Goal: Transaction & Acquisition: Purchase product/service

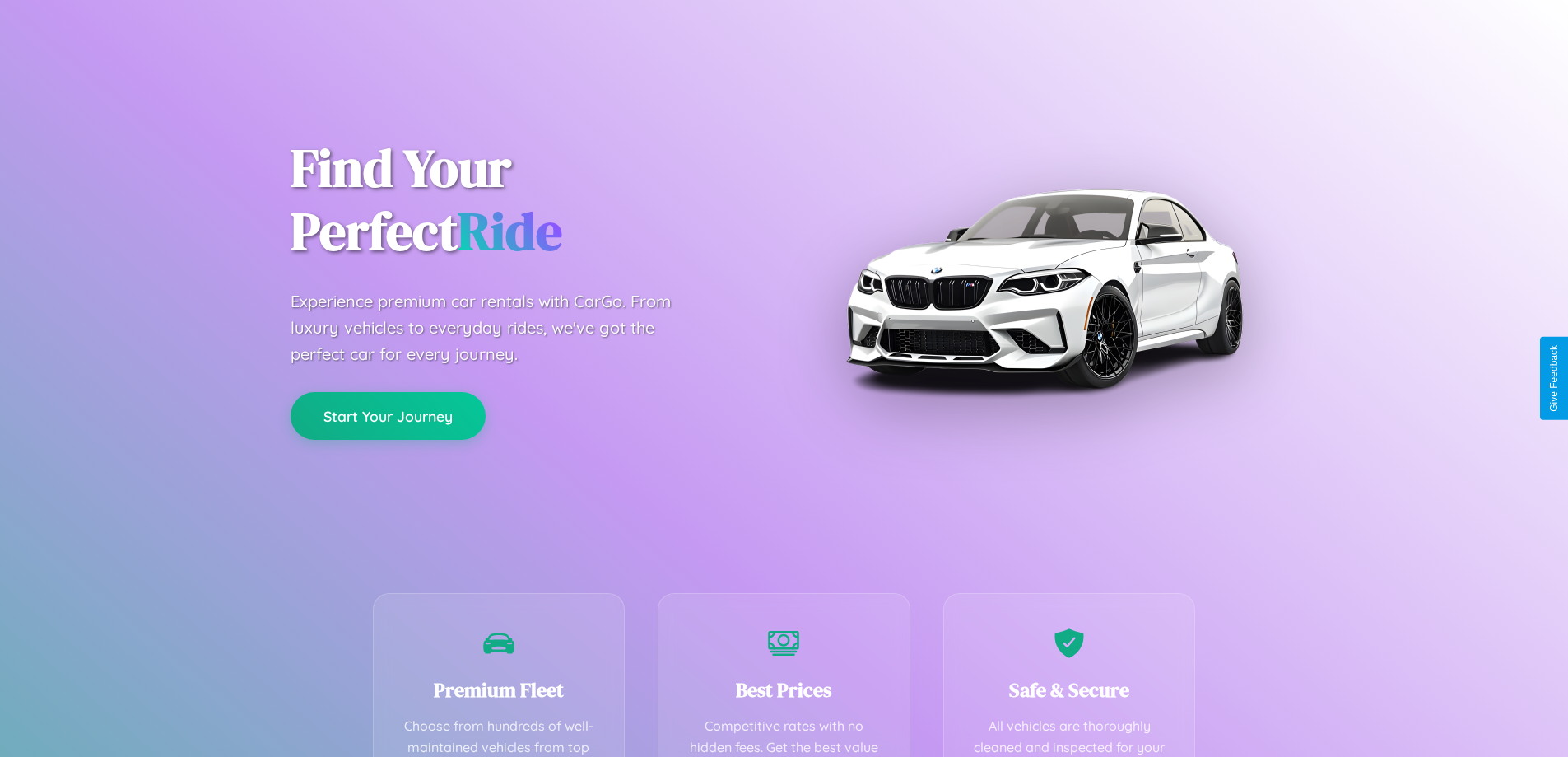
scroll to position [480, 0]
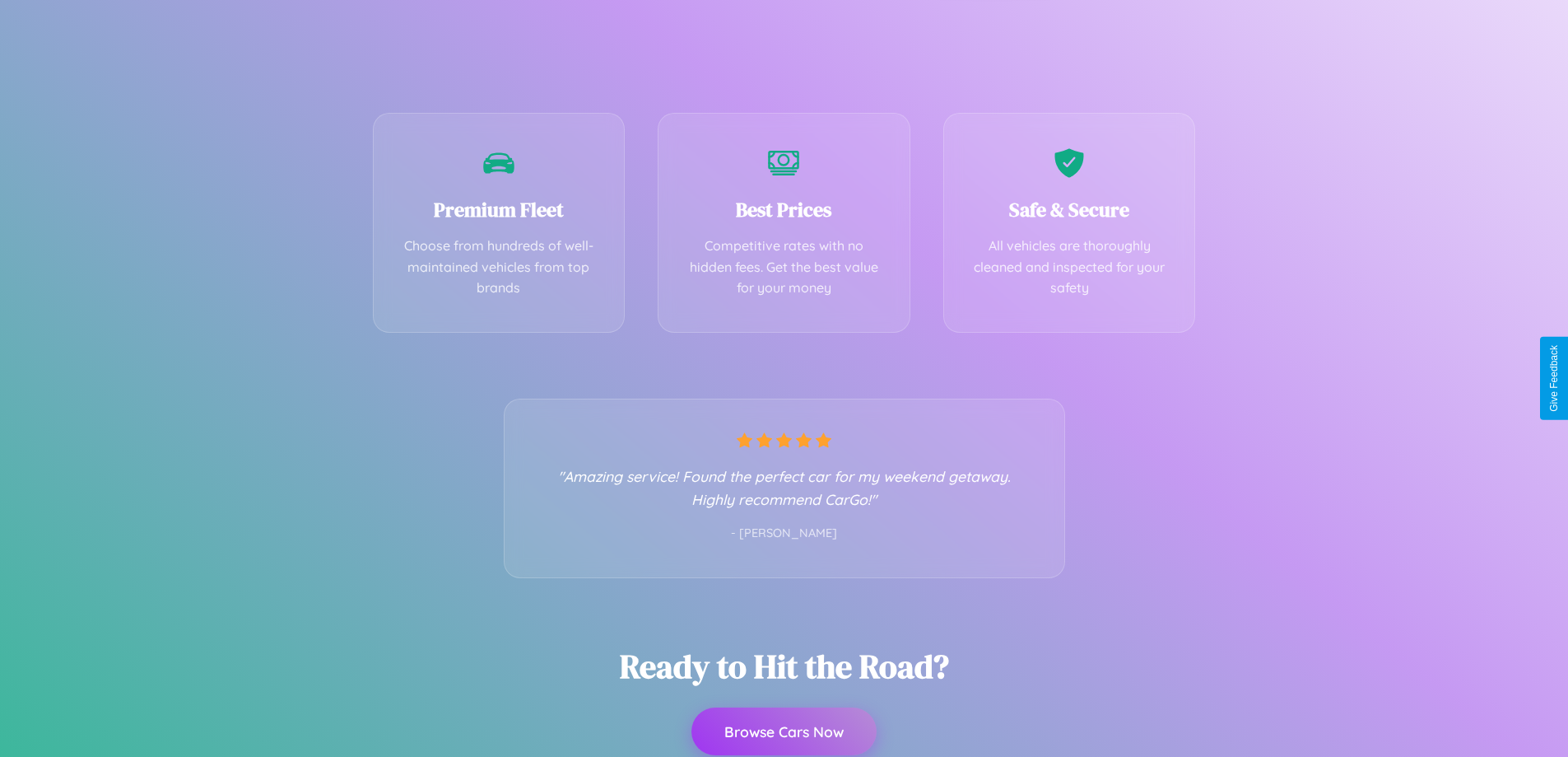
click at [784, 731] on button "Browse Cars Now" at bounding box center [784, 731] width 185 height 48
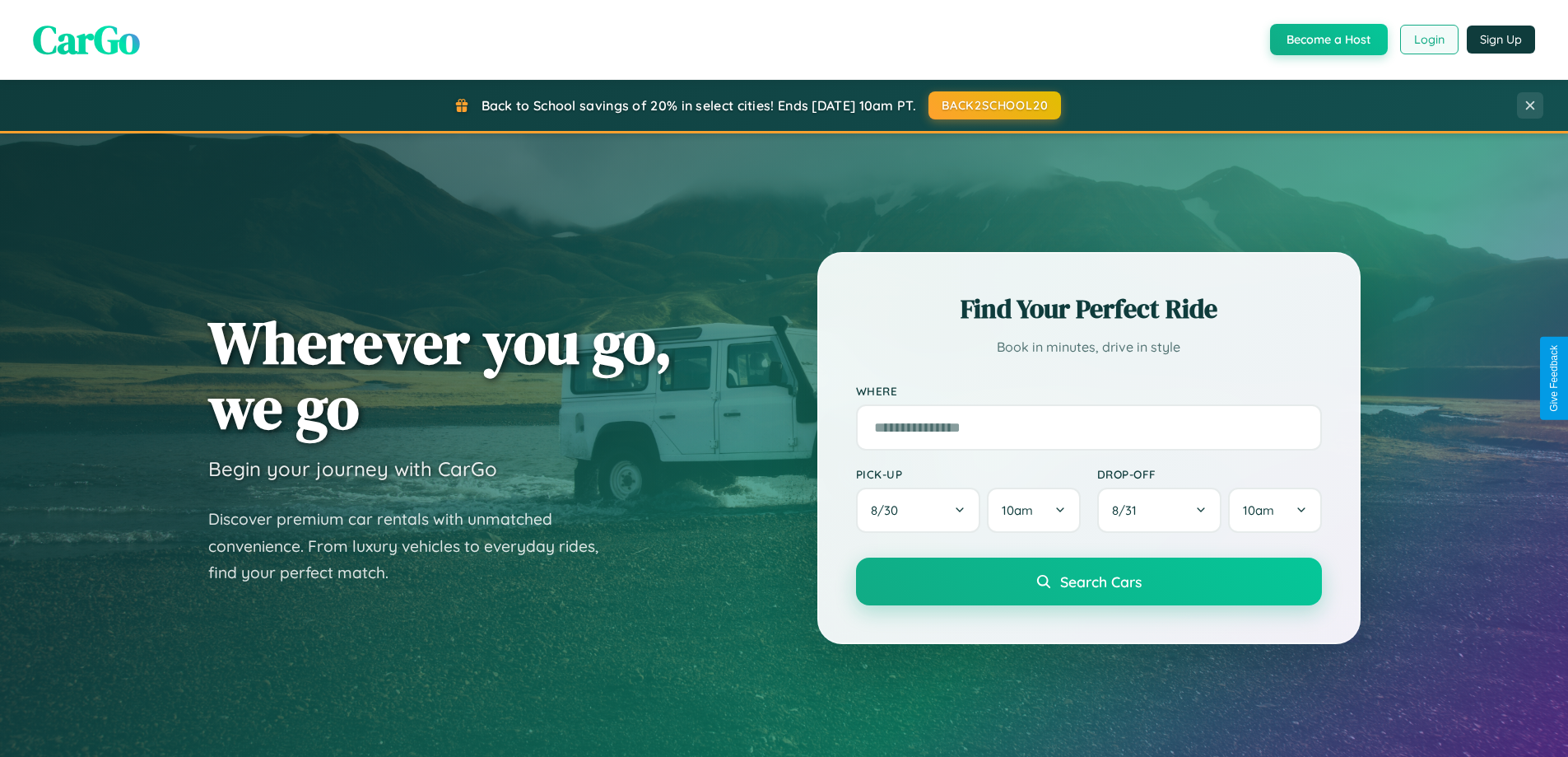
click at [1428, 39] on button "Login" at bounding box center [1429, 39] width 58 height 30
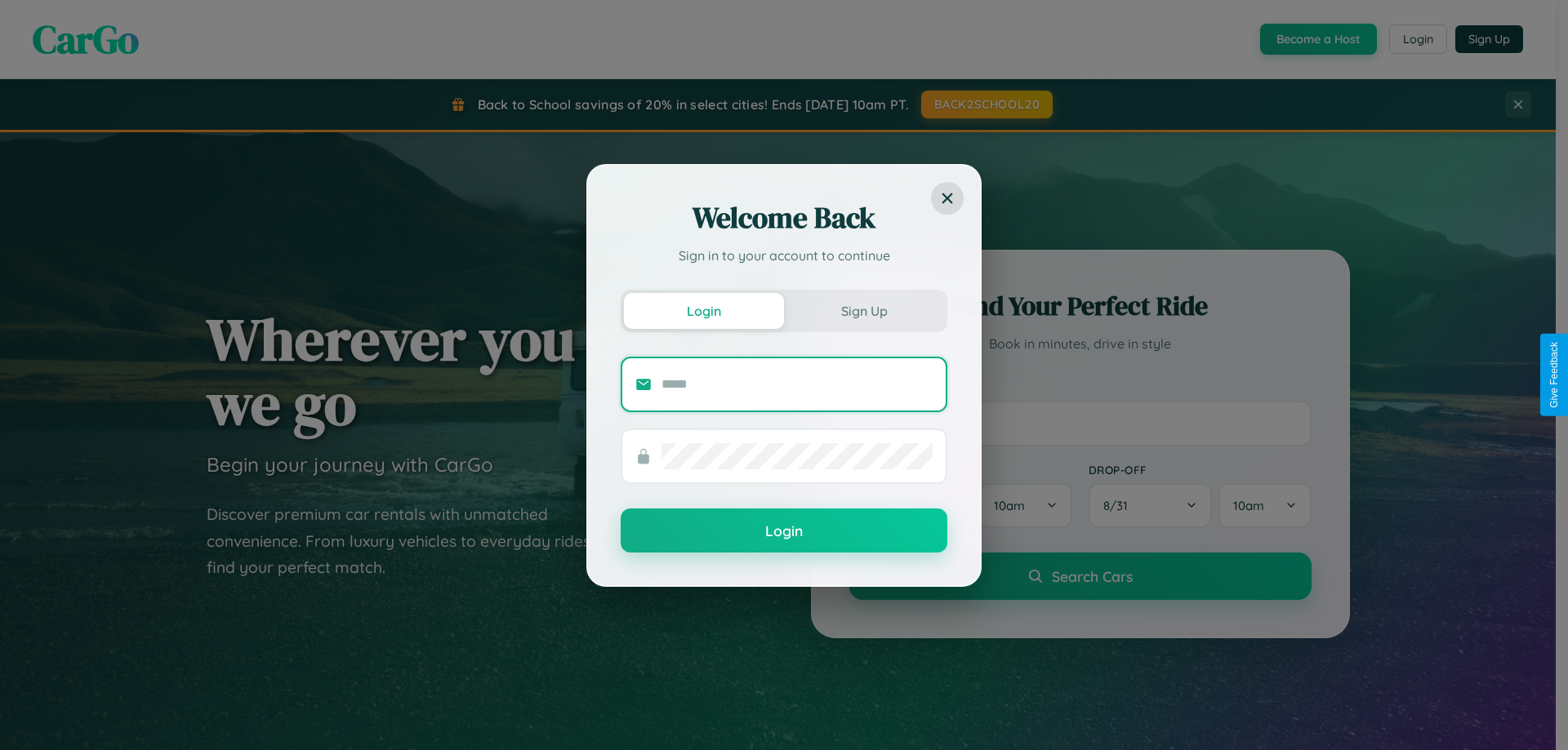
click at [797, 384] on input "text" at bounding box center [796, 384] width 271 height 26
type input "**********"
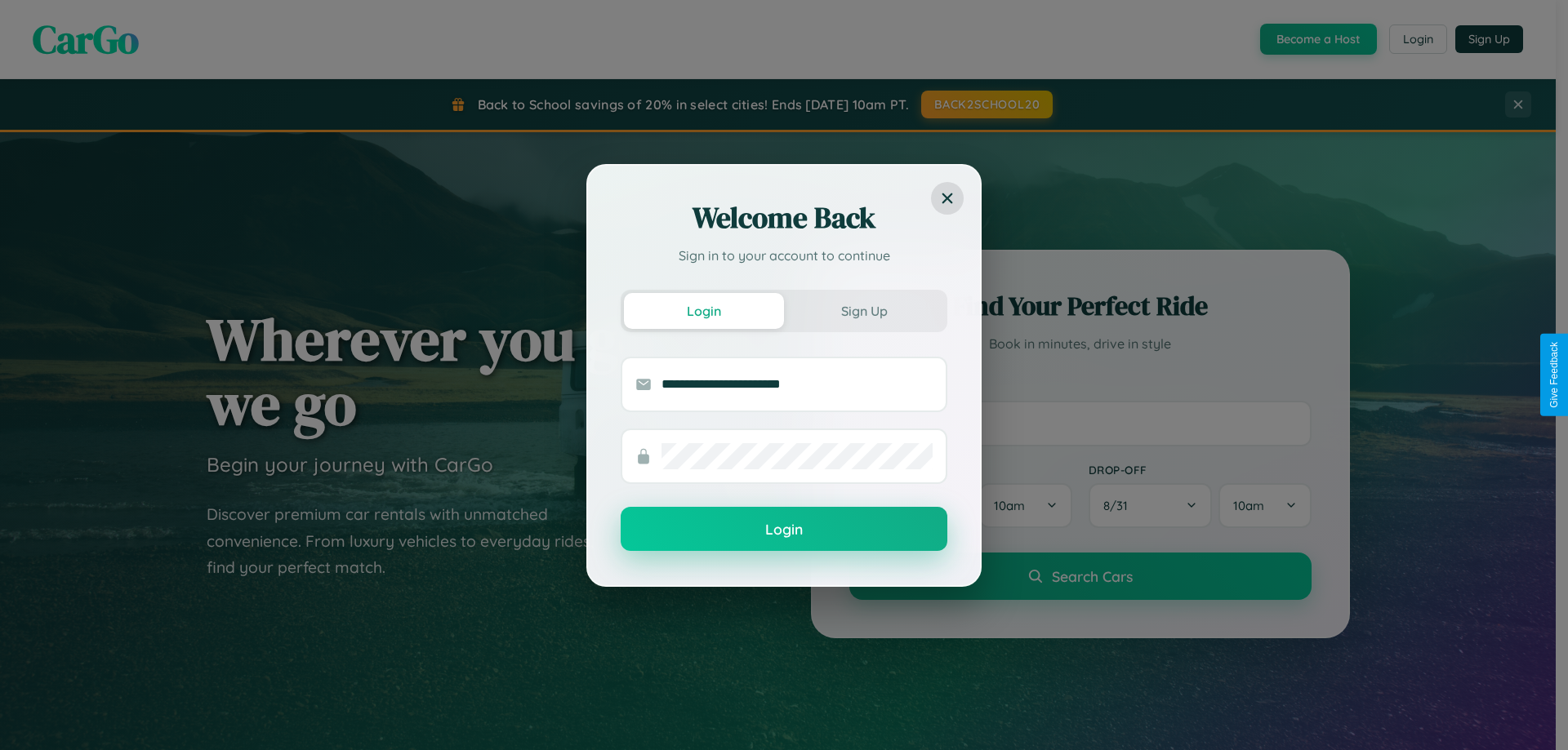
click at [784, 530] on button "Login" at bounding box center [784, 529] width 326 height 44
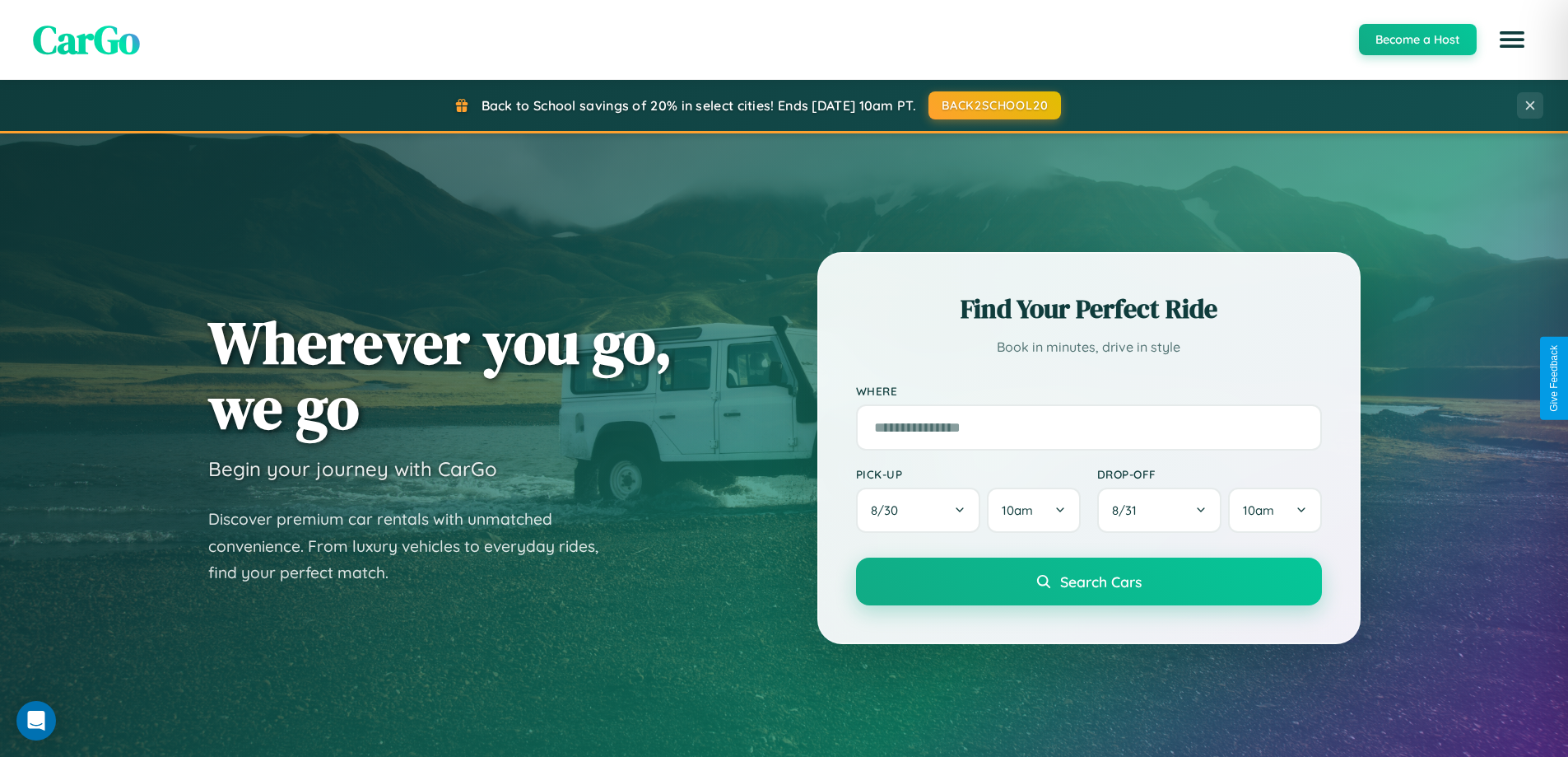
scroll to position [710, 0]
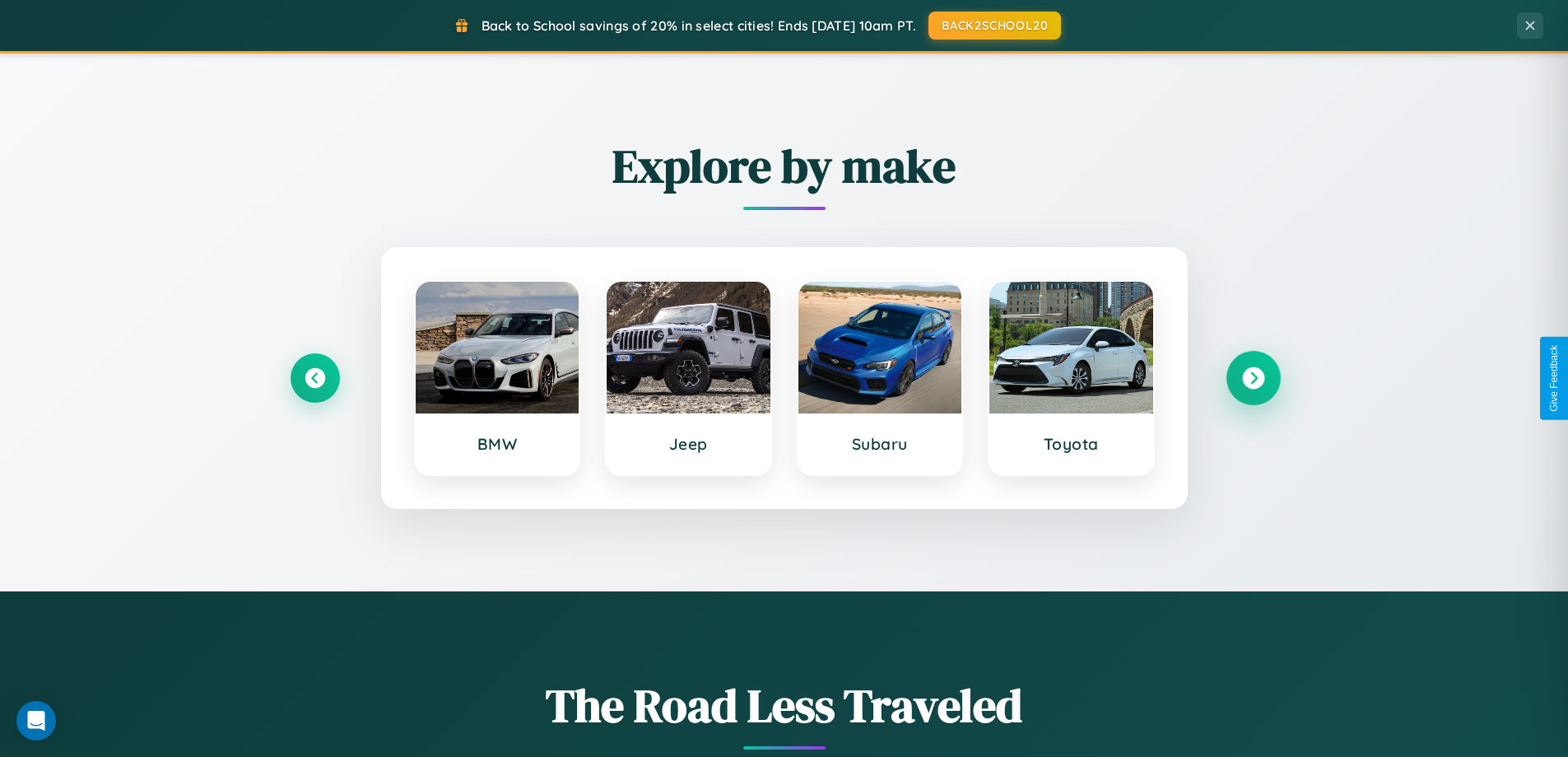
click at [1253, 378] on icon at bounding box center [1254, 379] width 22 height 22
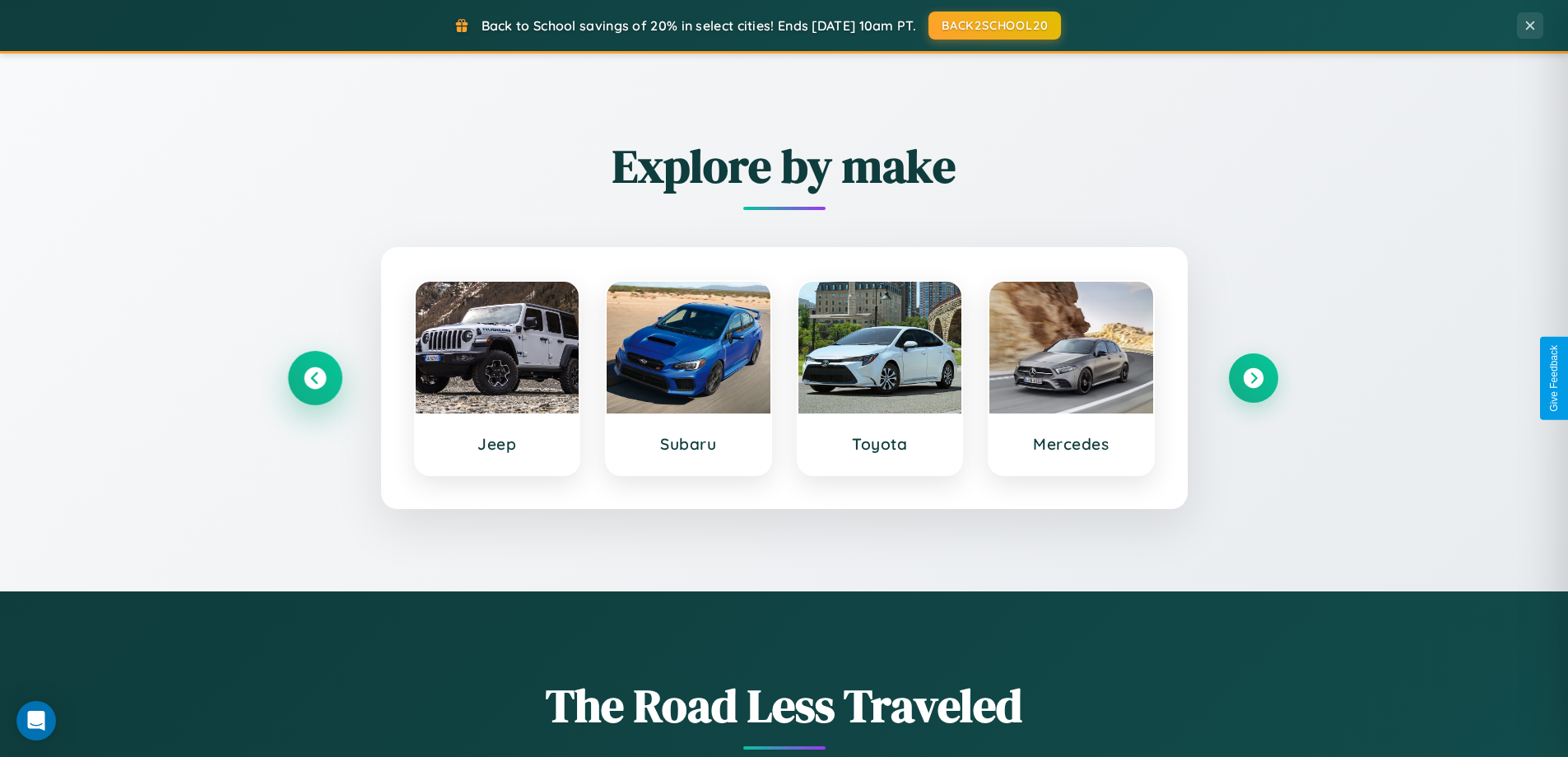
click at [314, 378] on icon at bounding box center [315, 379] width 22 height 22
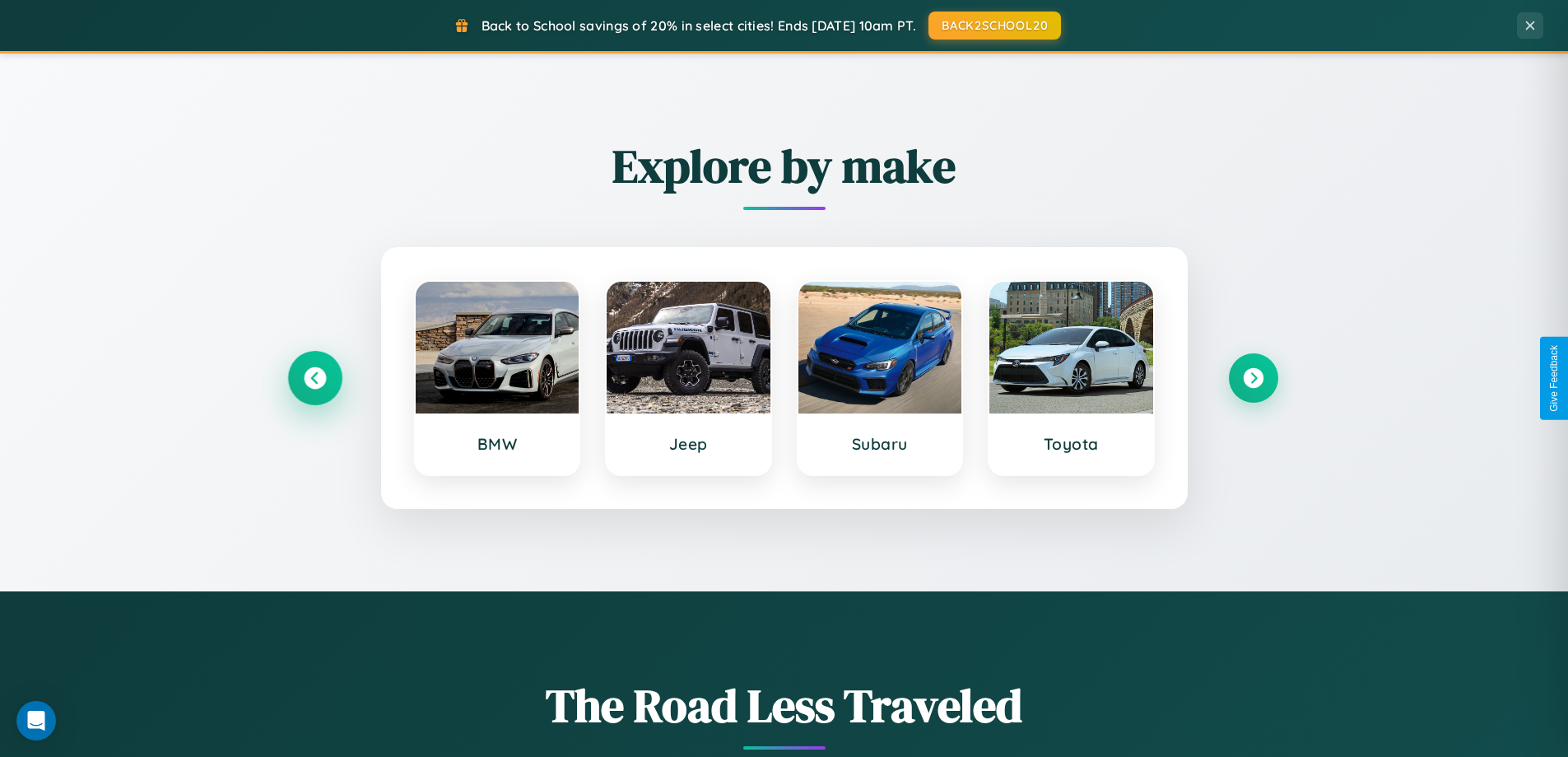
click at [314, 378] on icon at bounding box center [315, 379] width 22 height 22
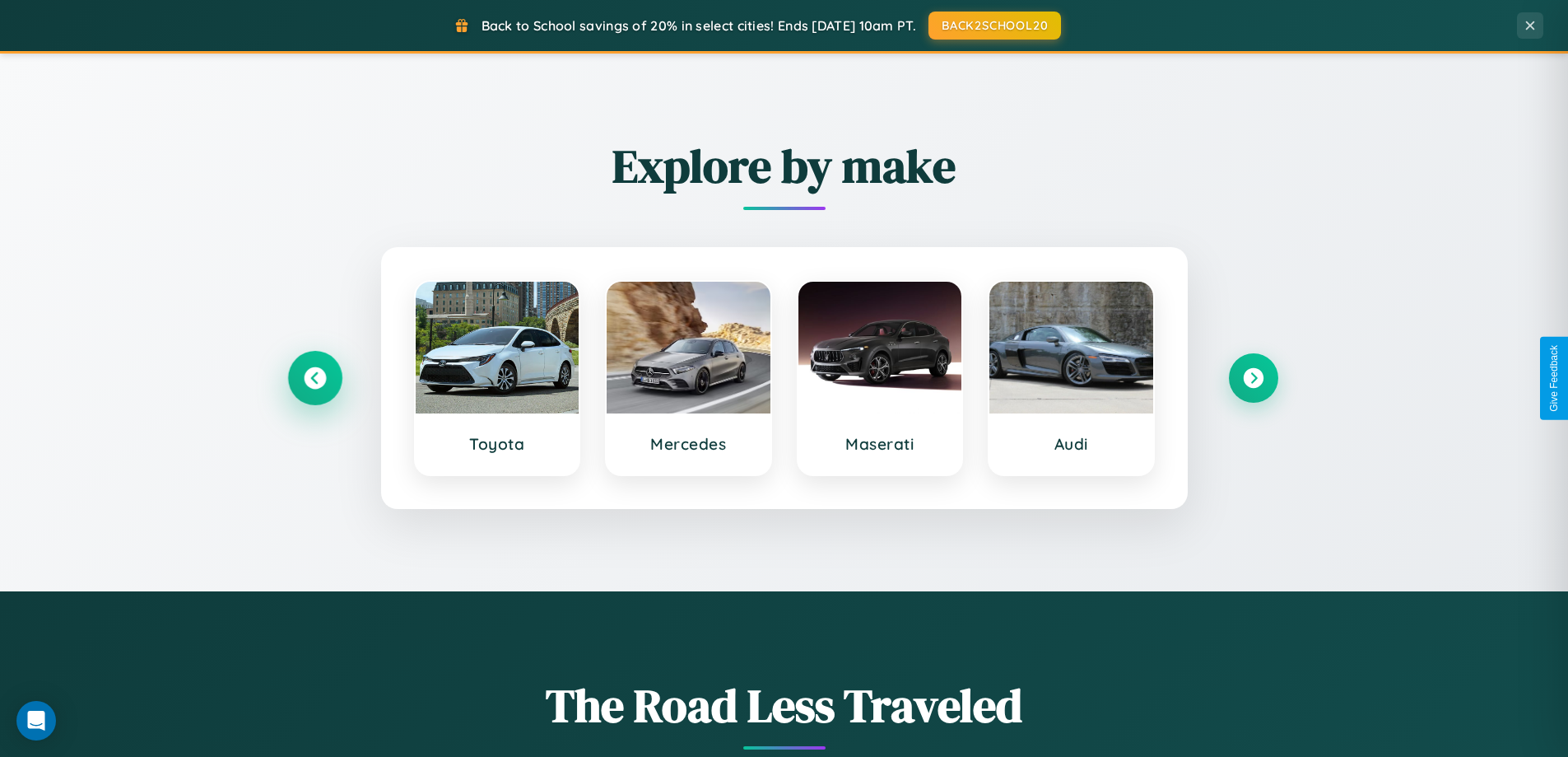
click at [314, 378] on icon at bounding box center [315, 379] width 22 height 22
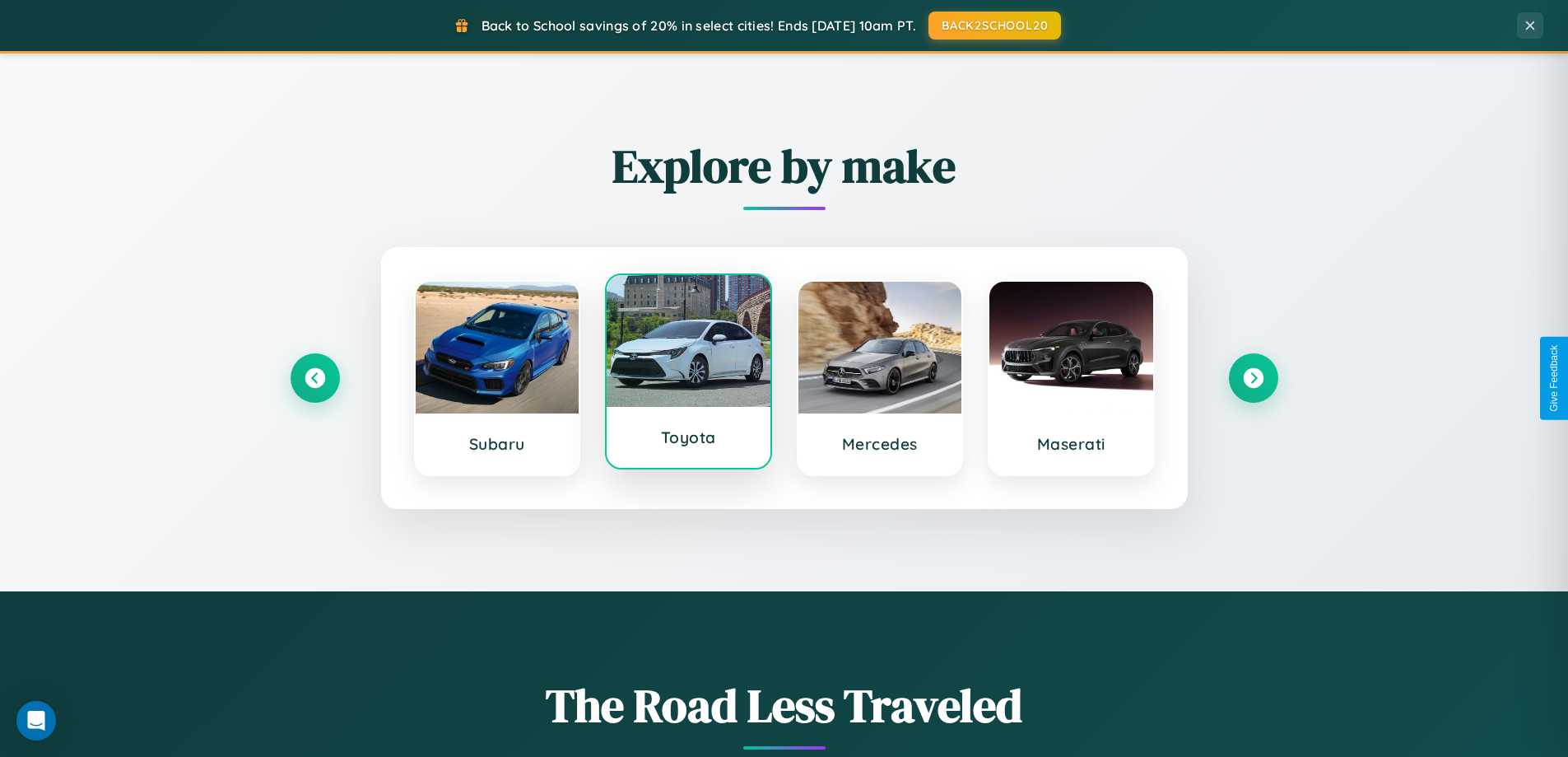
click at [688, 372] on div at bounding box center [688, 341] width 164 height 132
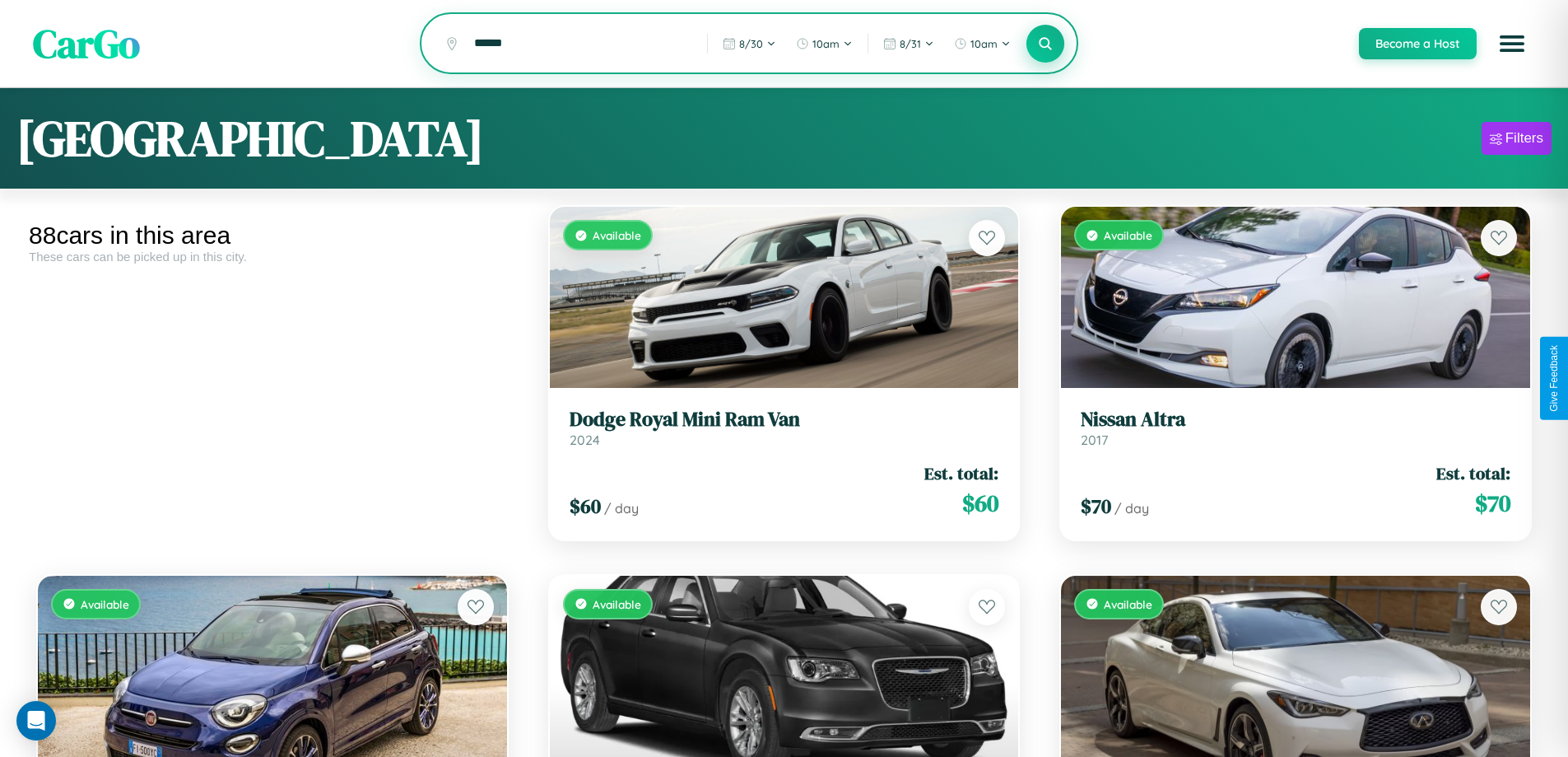
click at [1044, 45] on icon at bounding box center [1046, 43] width 15 height 15
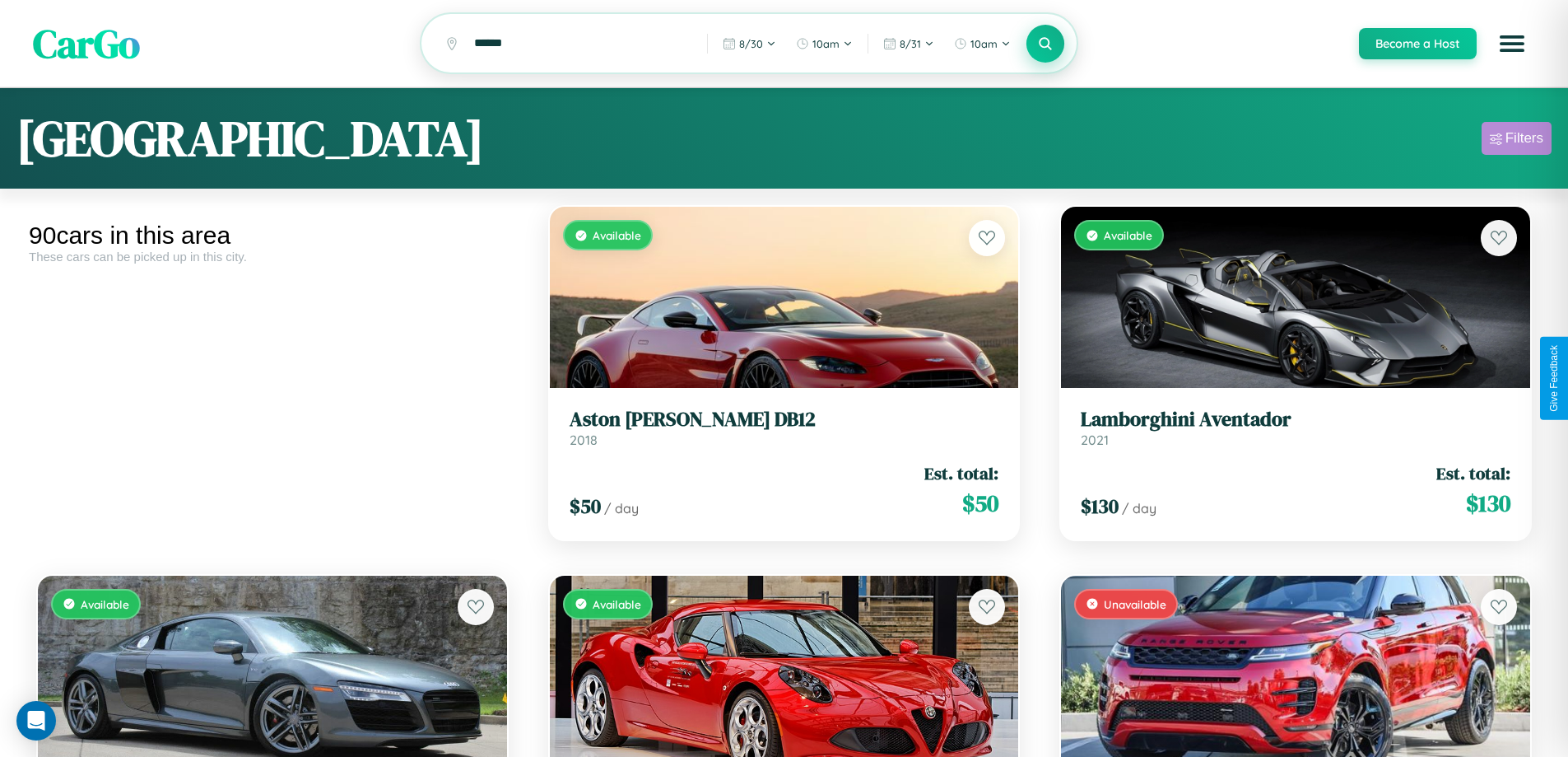
click at [1517, 141] on div "Filters" at bounding box center [1524, 138] width 38 height 16
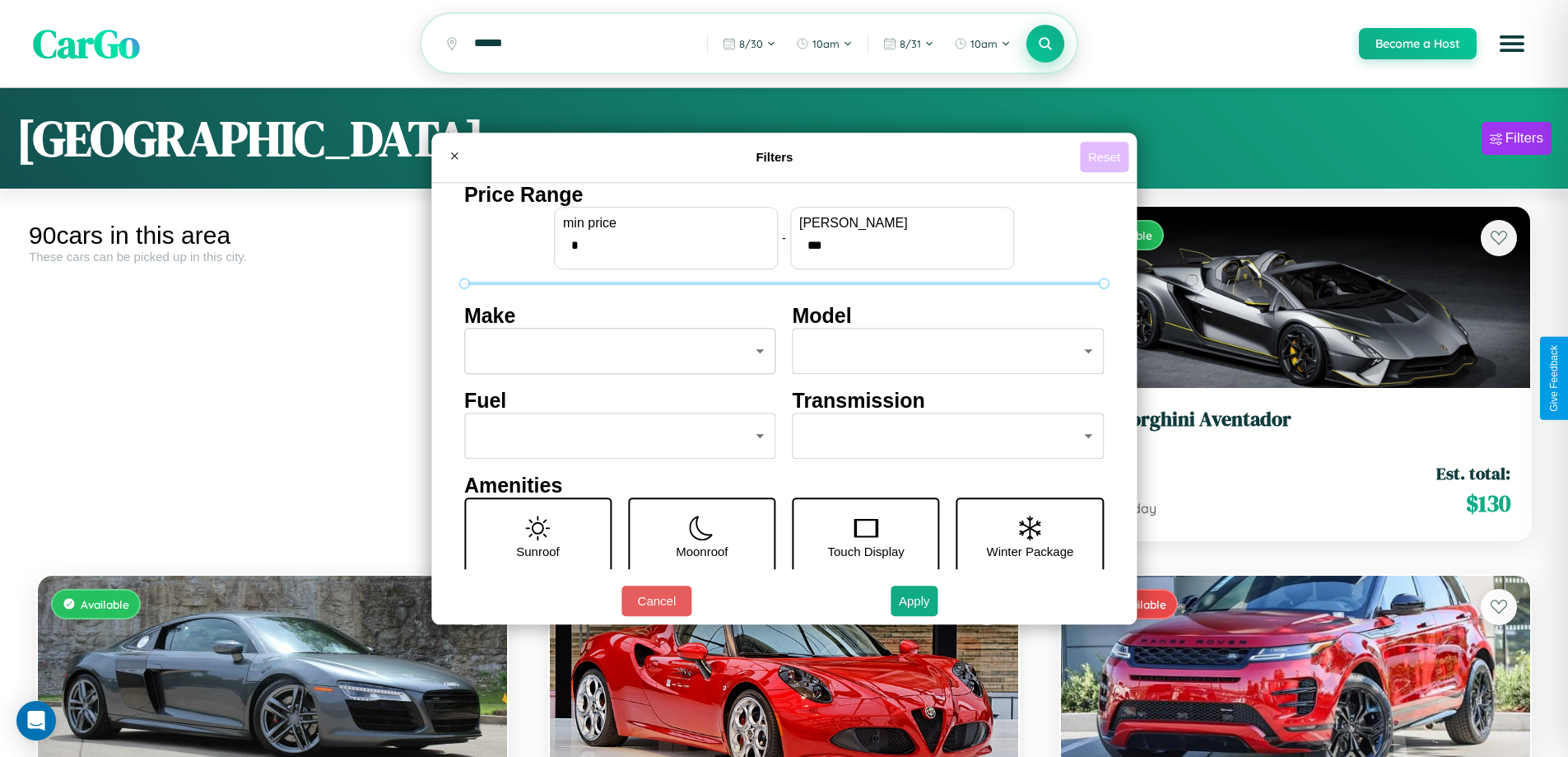
click at [1106, 157] on button "Reset" at bounding box center [1104, 157] width 49 height 31
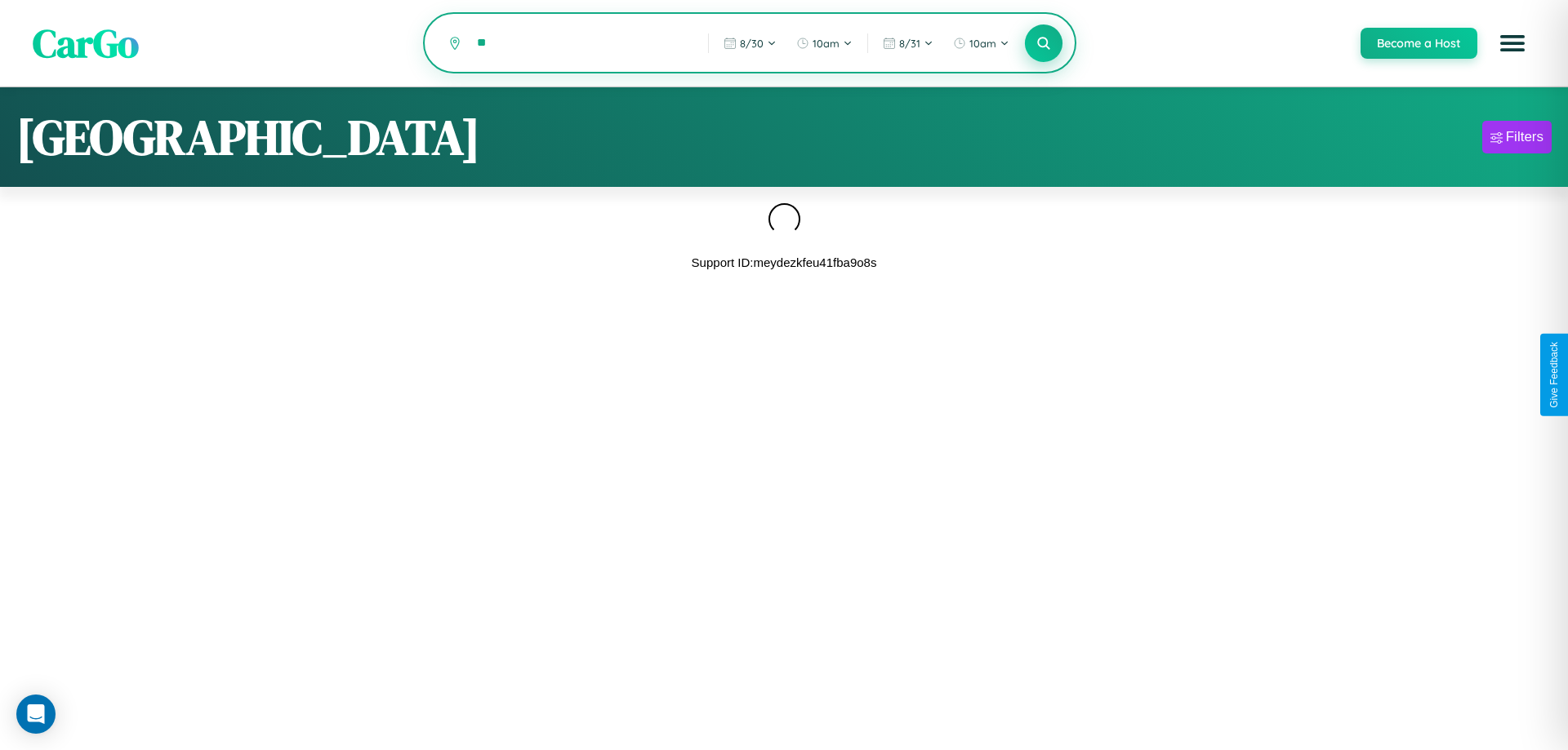
type input "*"
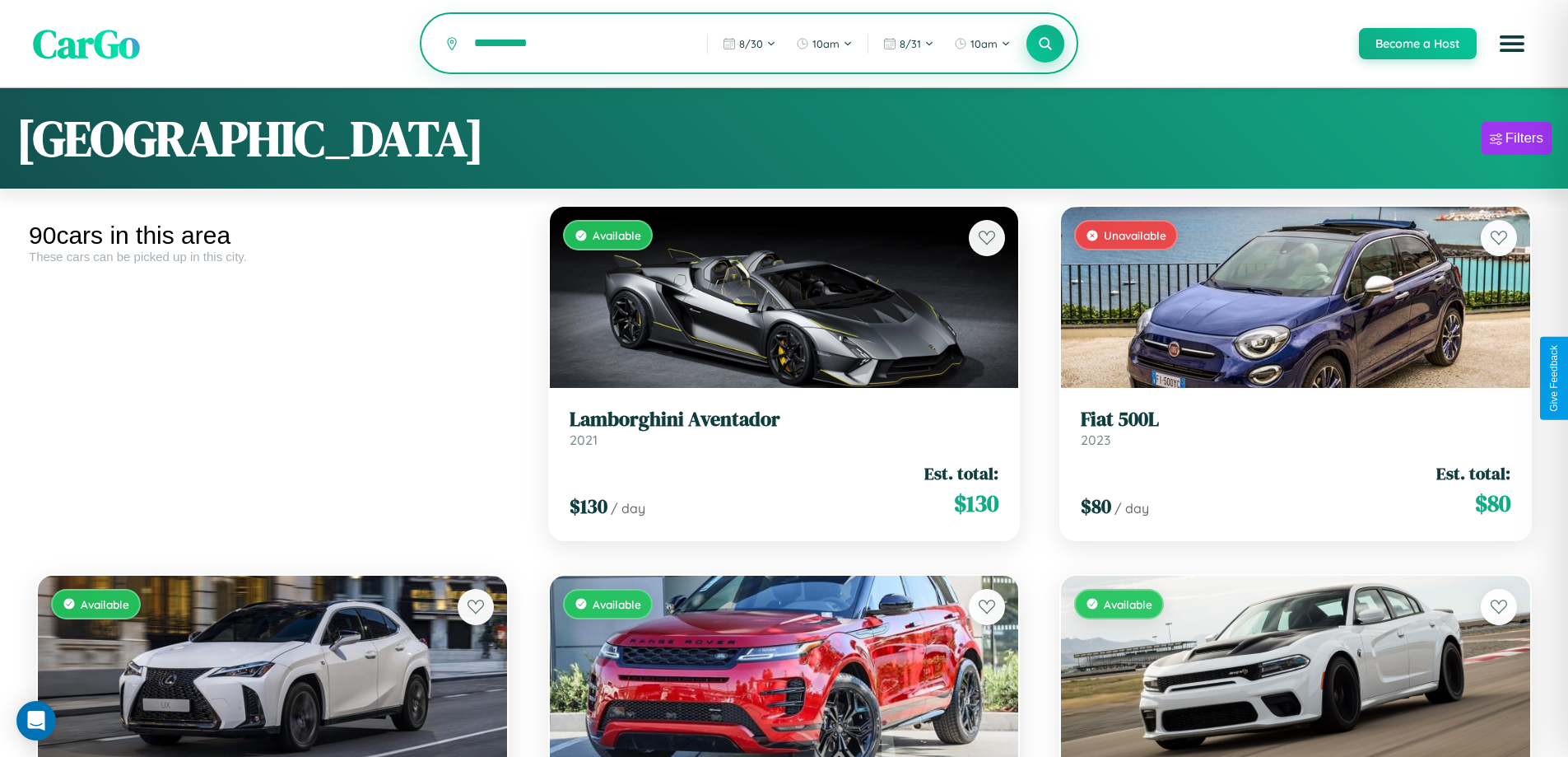
type input "**********"
click at [1044, 45] on icon at bounding box center [1046, 43] width 15 height 15
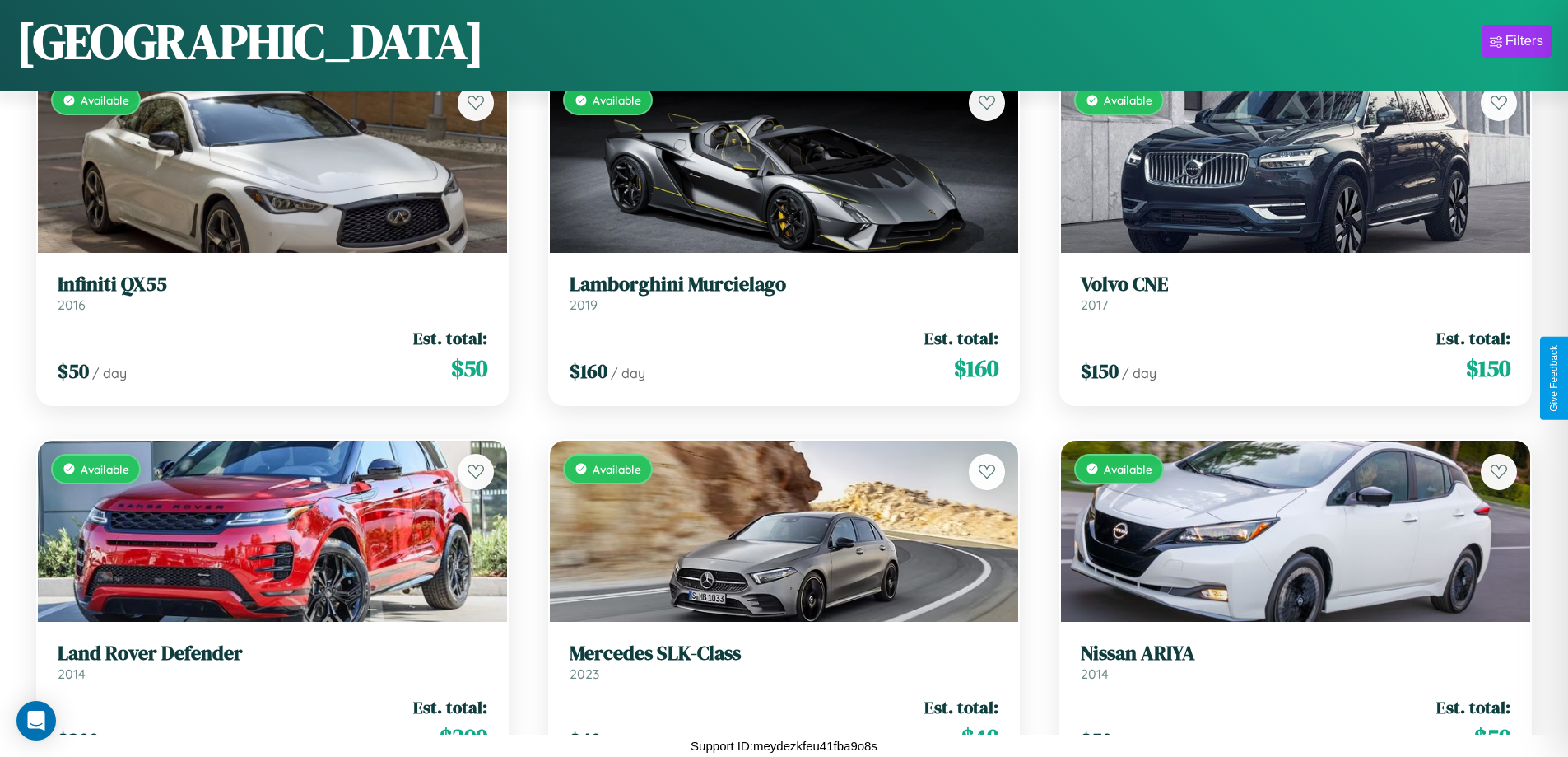
scroll to position [7609, 0]
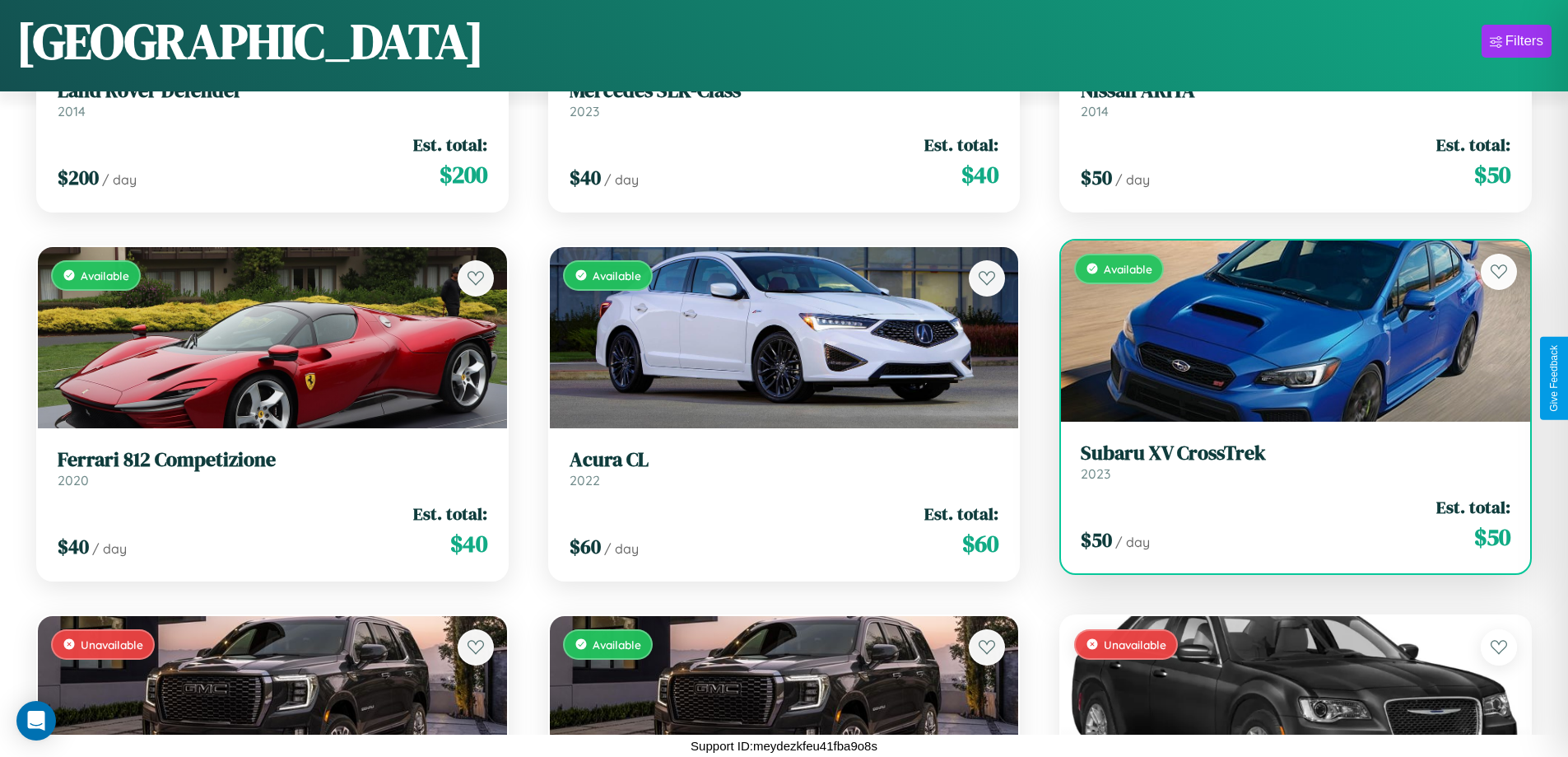
click at [1285, 334] on div "Available" at bounding box center [1296, 331] width 470 height 181
click at [1285, 330] on div "Available" at bounding box center [1296, 331] width 470 height 181
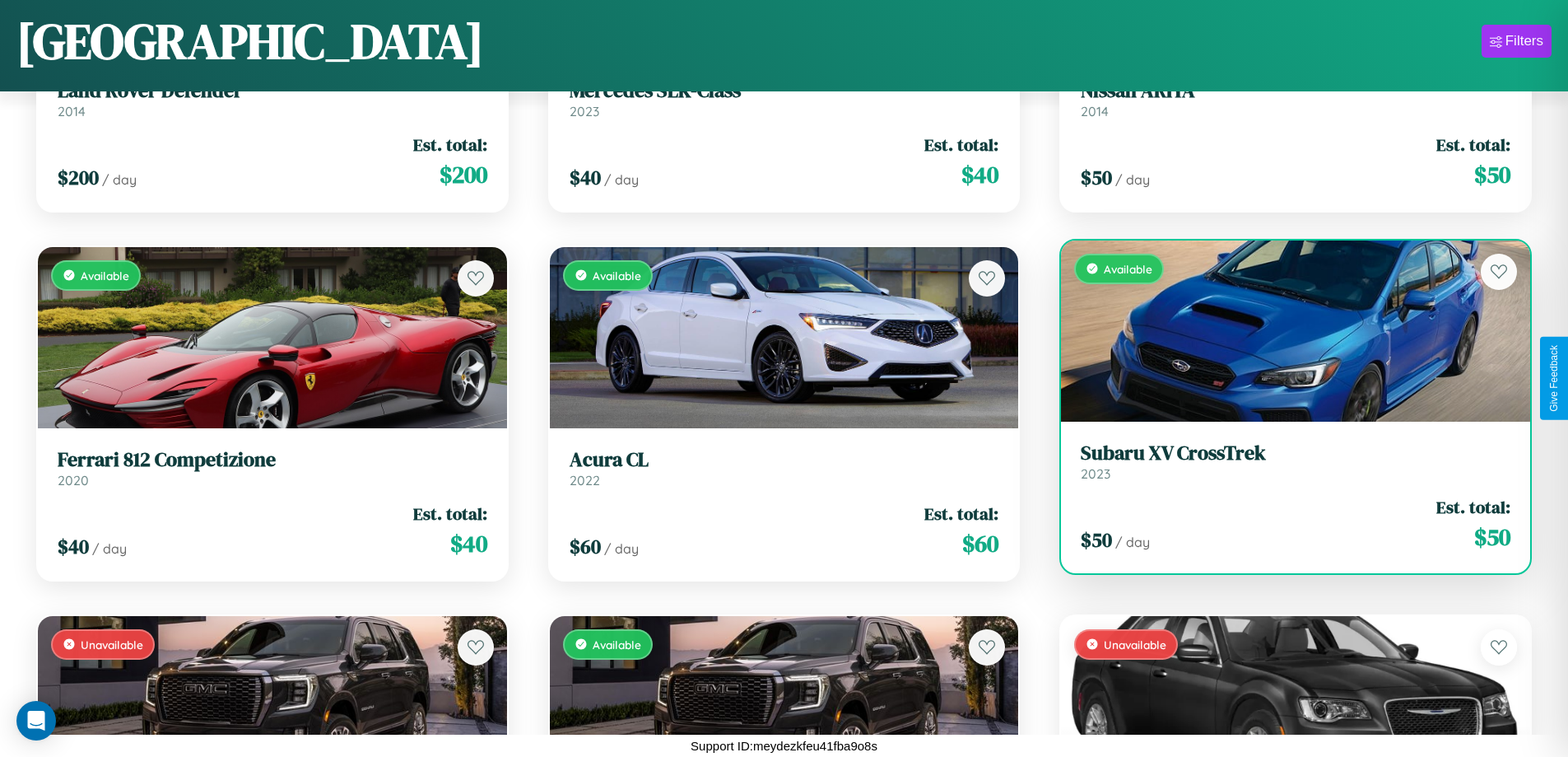
click at [1285, 330] on div "Available" at bounding box center [1296, 331] width 470 height 181
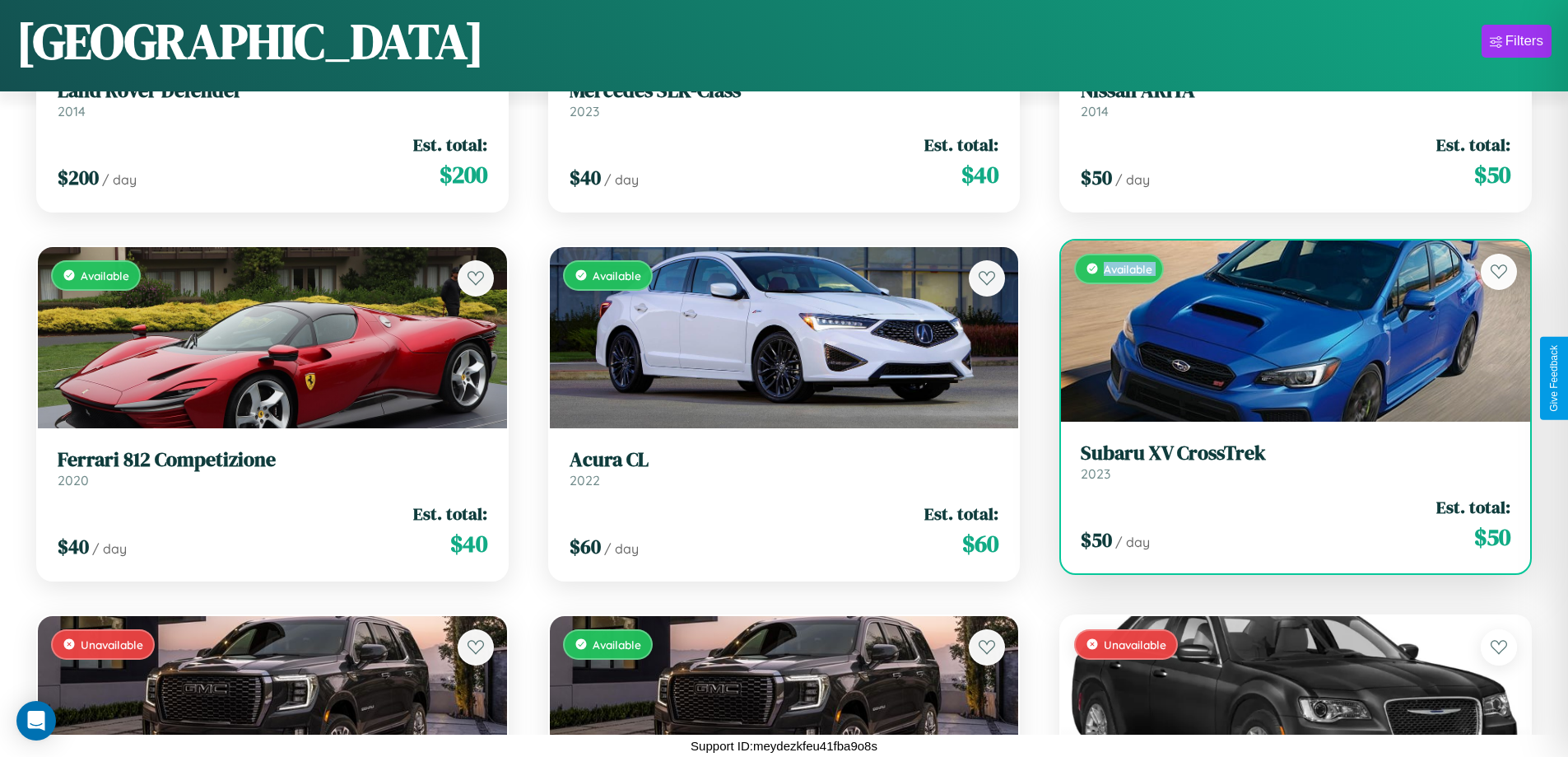
click at [1285, 330] on div "Available" at bounding box center [1296, 331] width 470 height 181
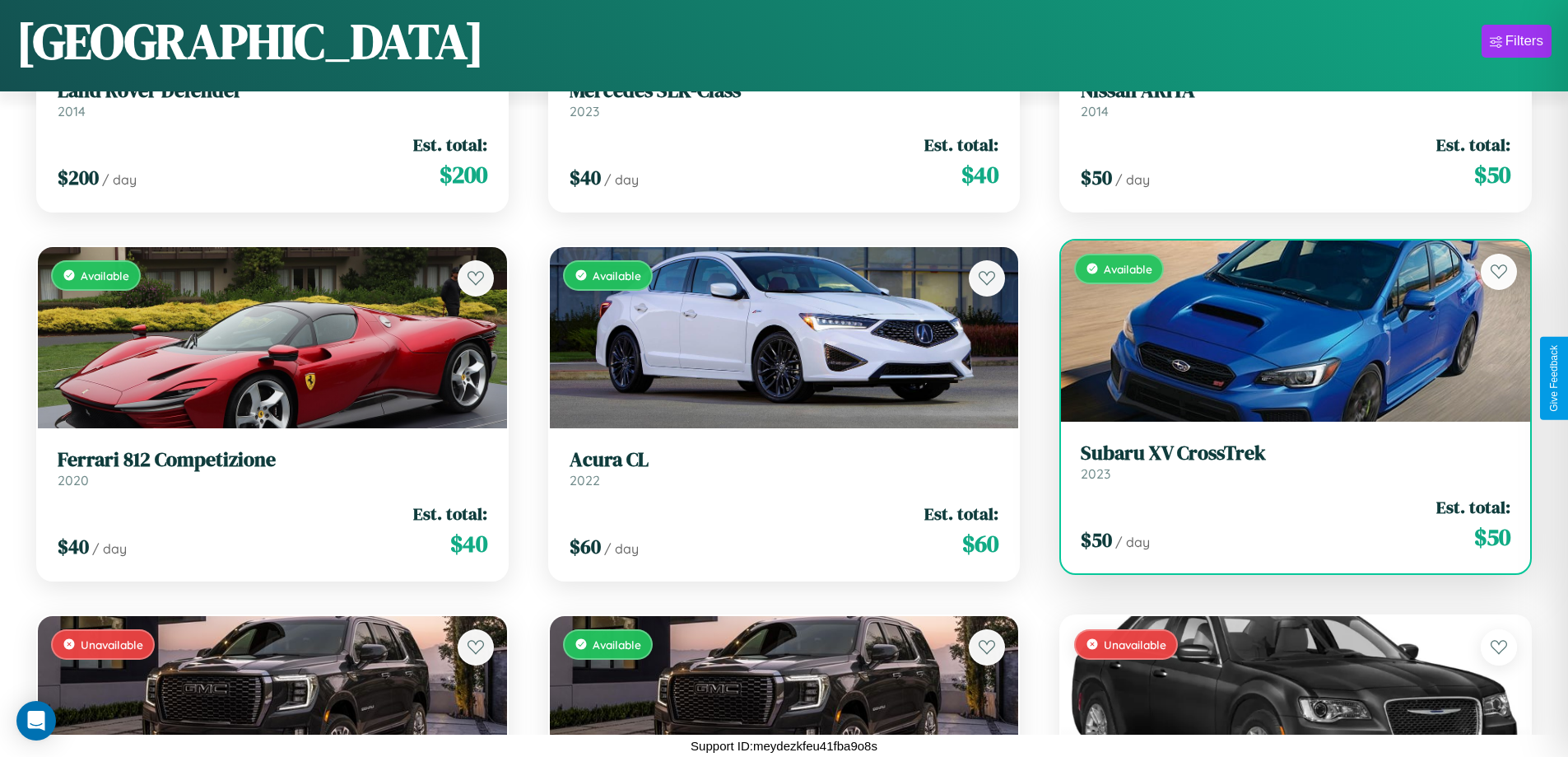
click at [1285, 330] on div "Available" at bounding box center [1296, 331] width 470 height 181
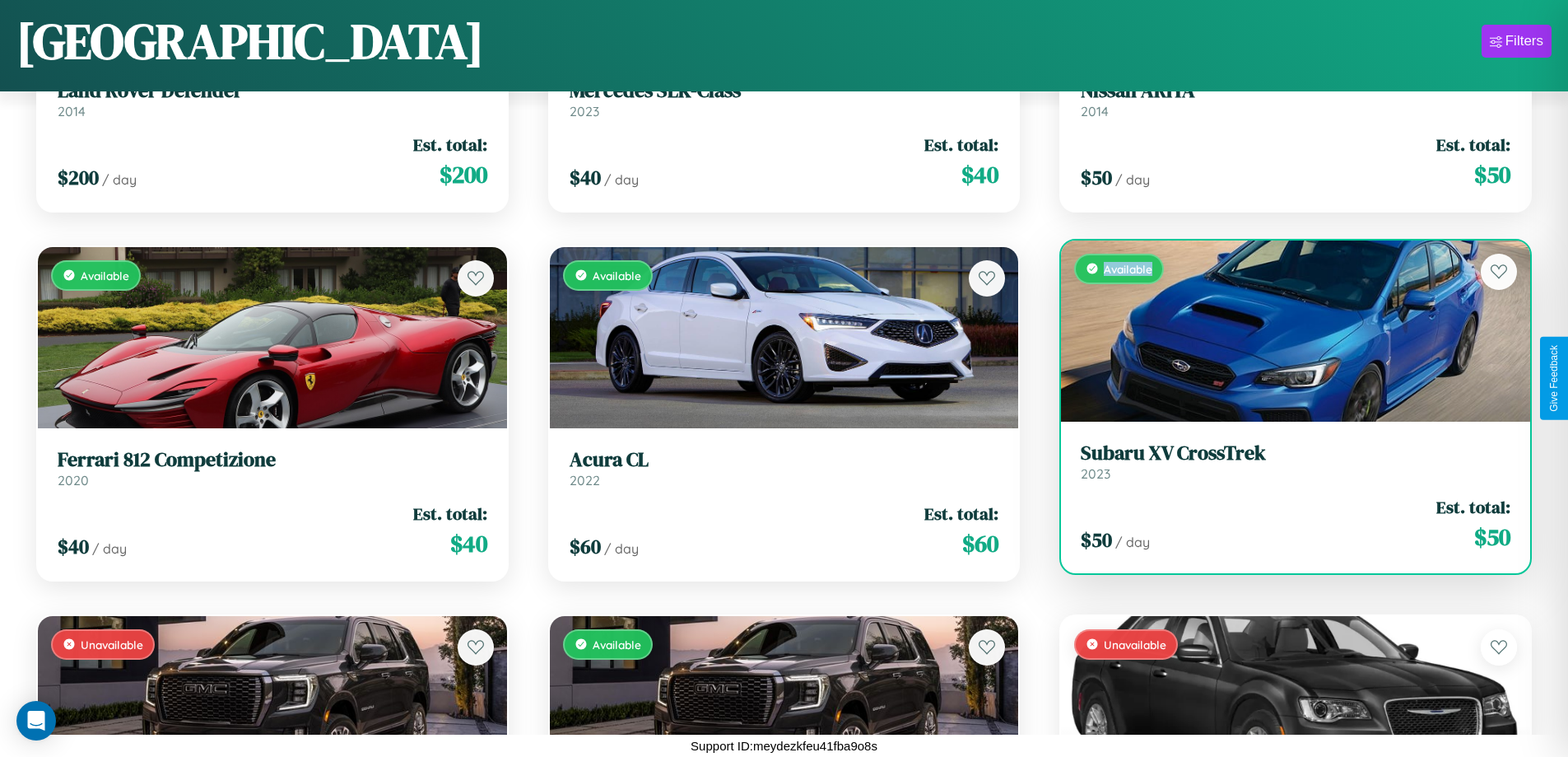
click at [1285, 330] on div "Available" at bounding box center [1296, 331] width 470 height 181
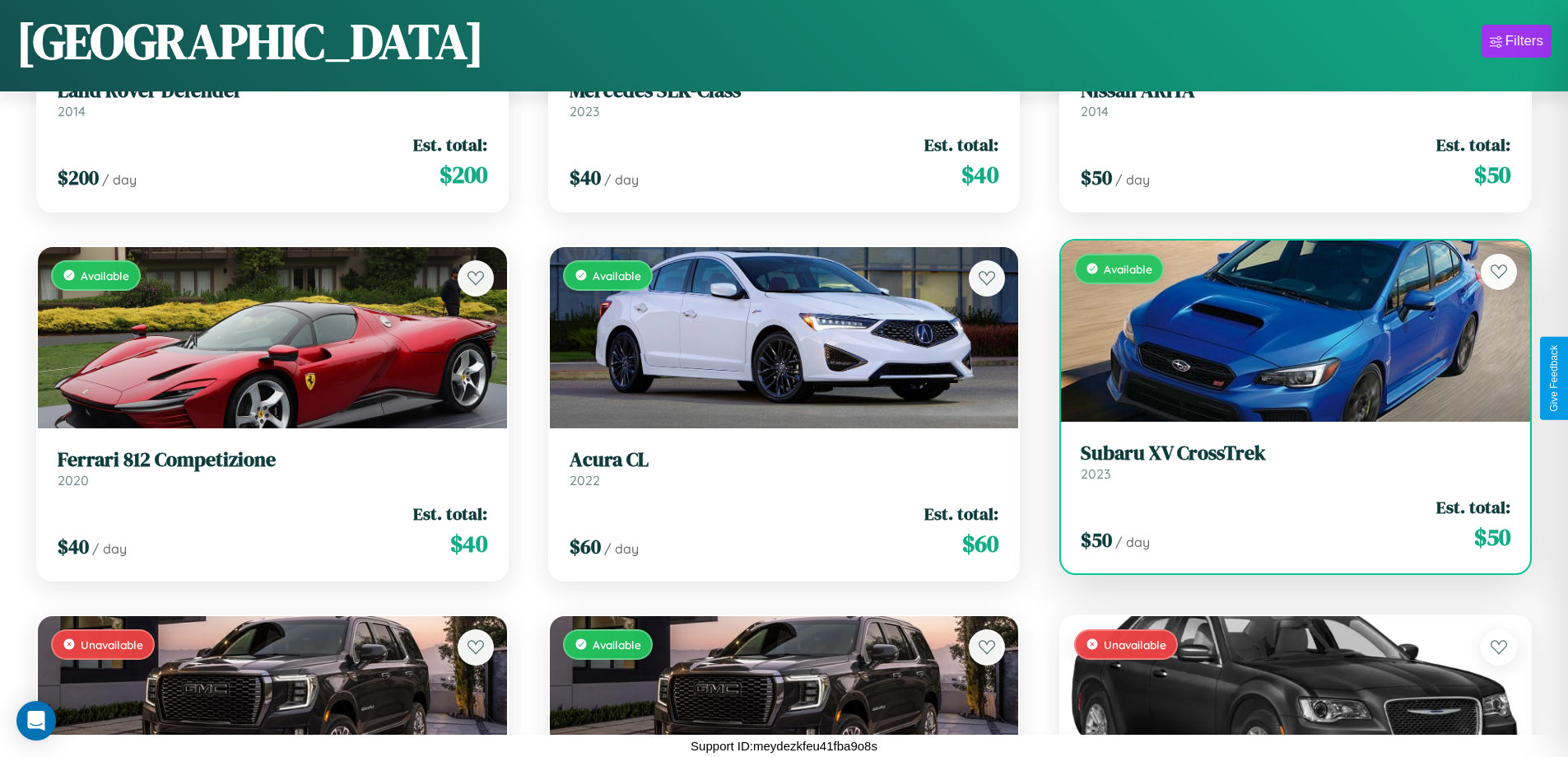
click at [1285, 461] on h3 "Subaru XV CrossTrek" at bounding box center [1296, 454] width 430 height 24
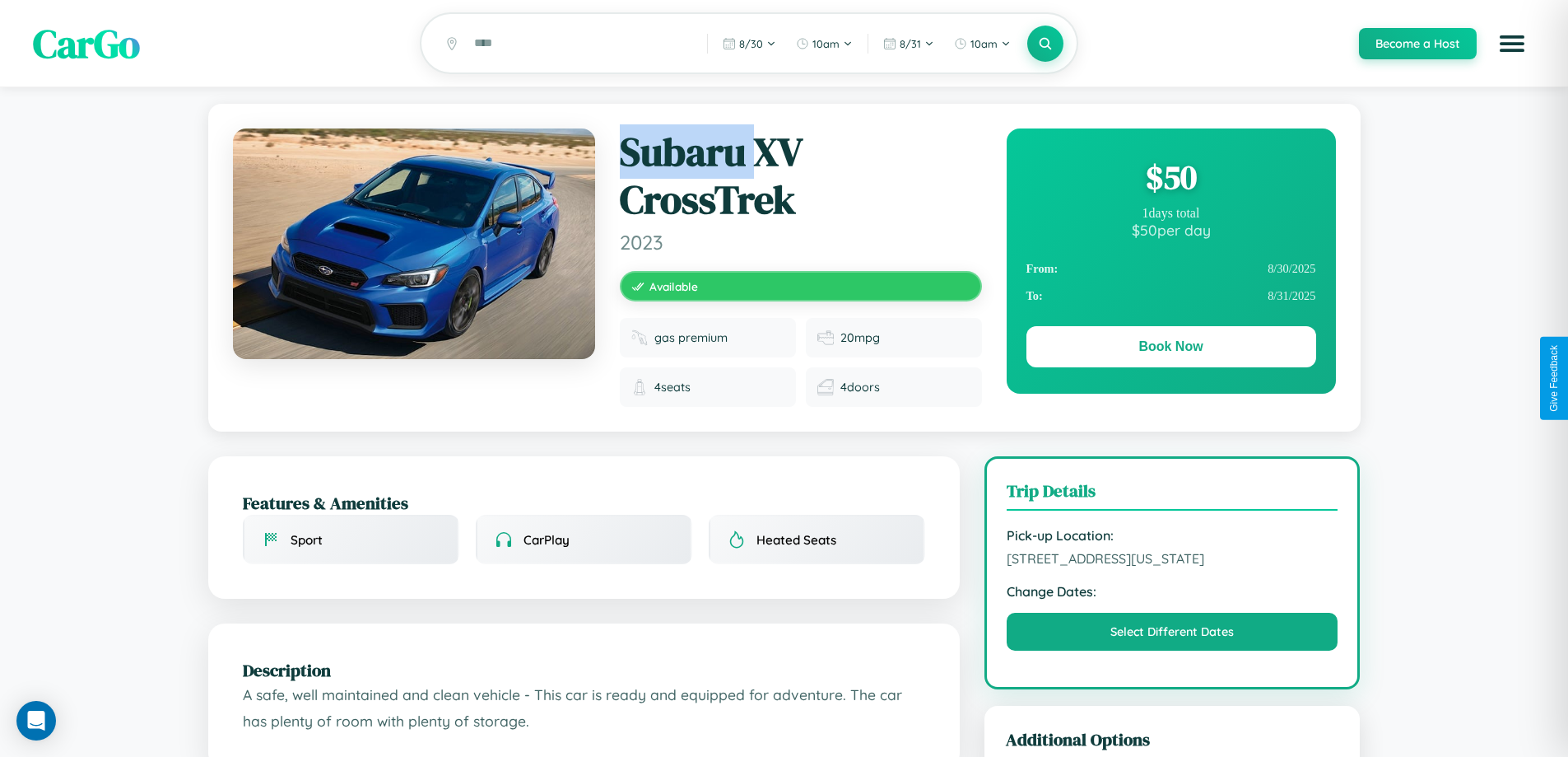
scroll to position [457, 0]
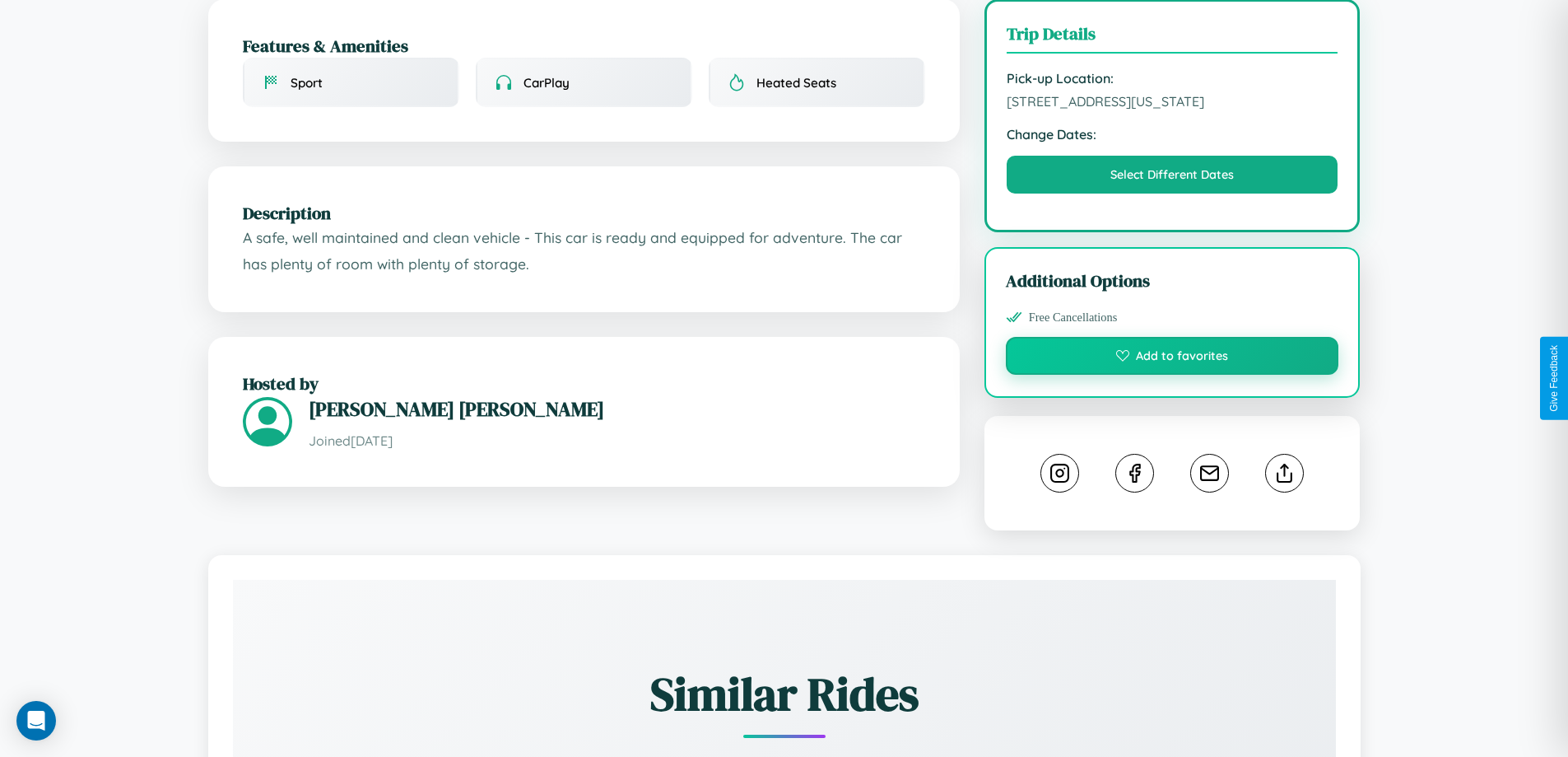
click at [1172, 375] on button "Add to favorites" at bounding box center [1172, 356] width 333 height 38
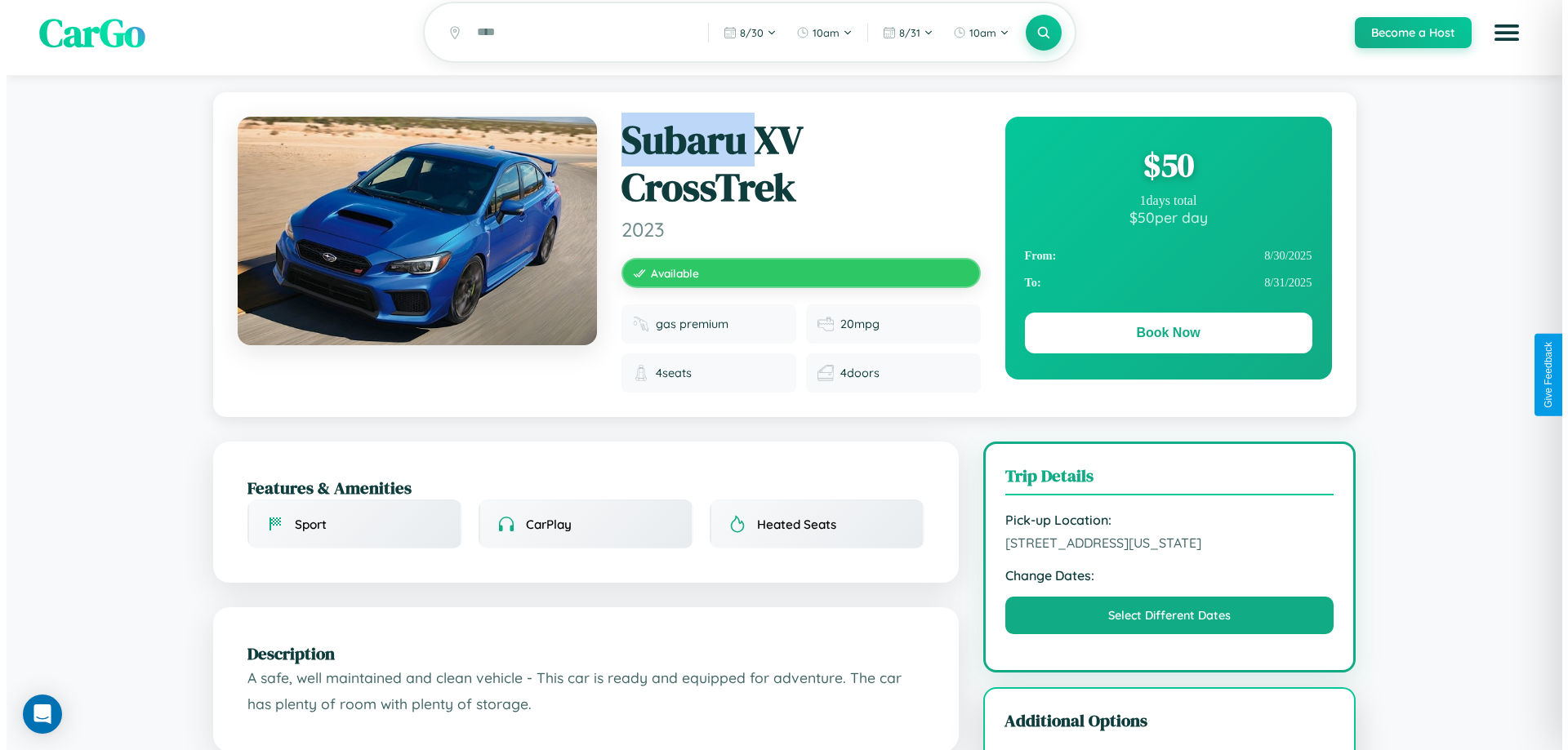
scroll to position [0, 0]
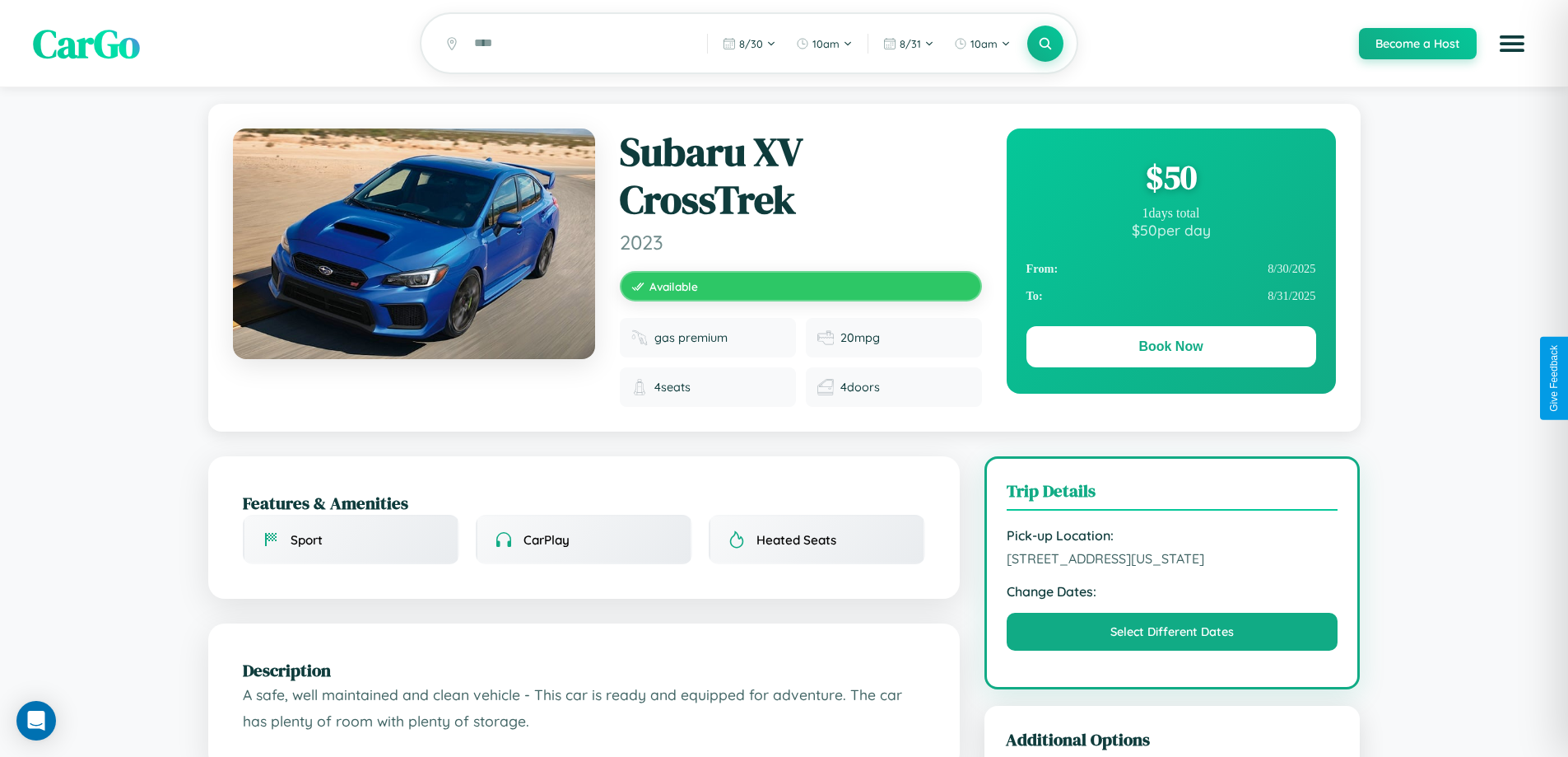
click at [1170, 179] on div "$ 50" at bounding box center [1171, 177] width 290 height 45
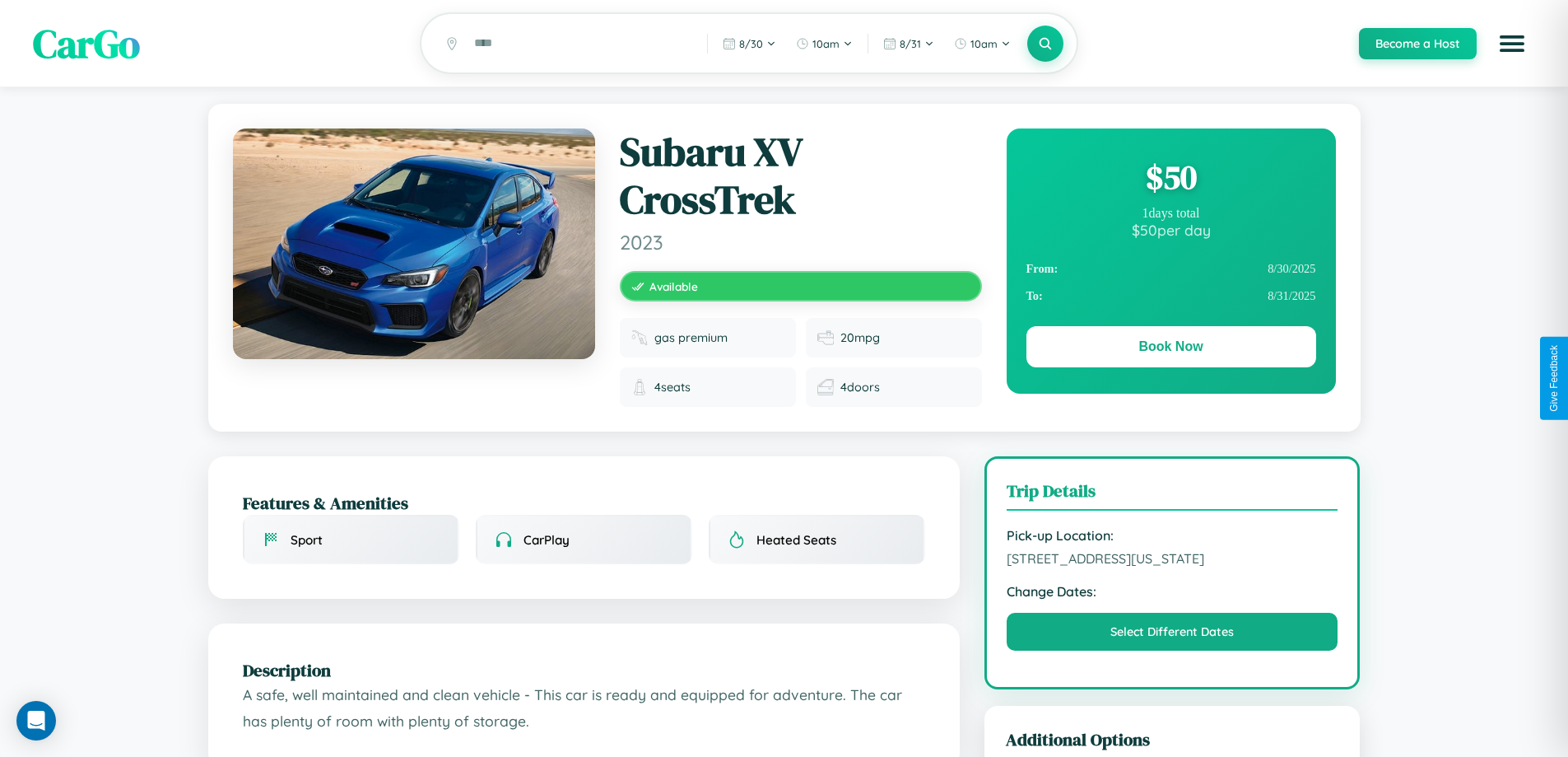
click at [1170, 179] on div "$ 50" at bounding box center [1171, 177] width 290 height 45
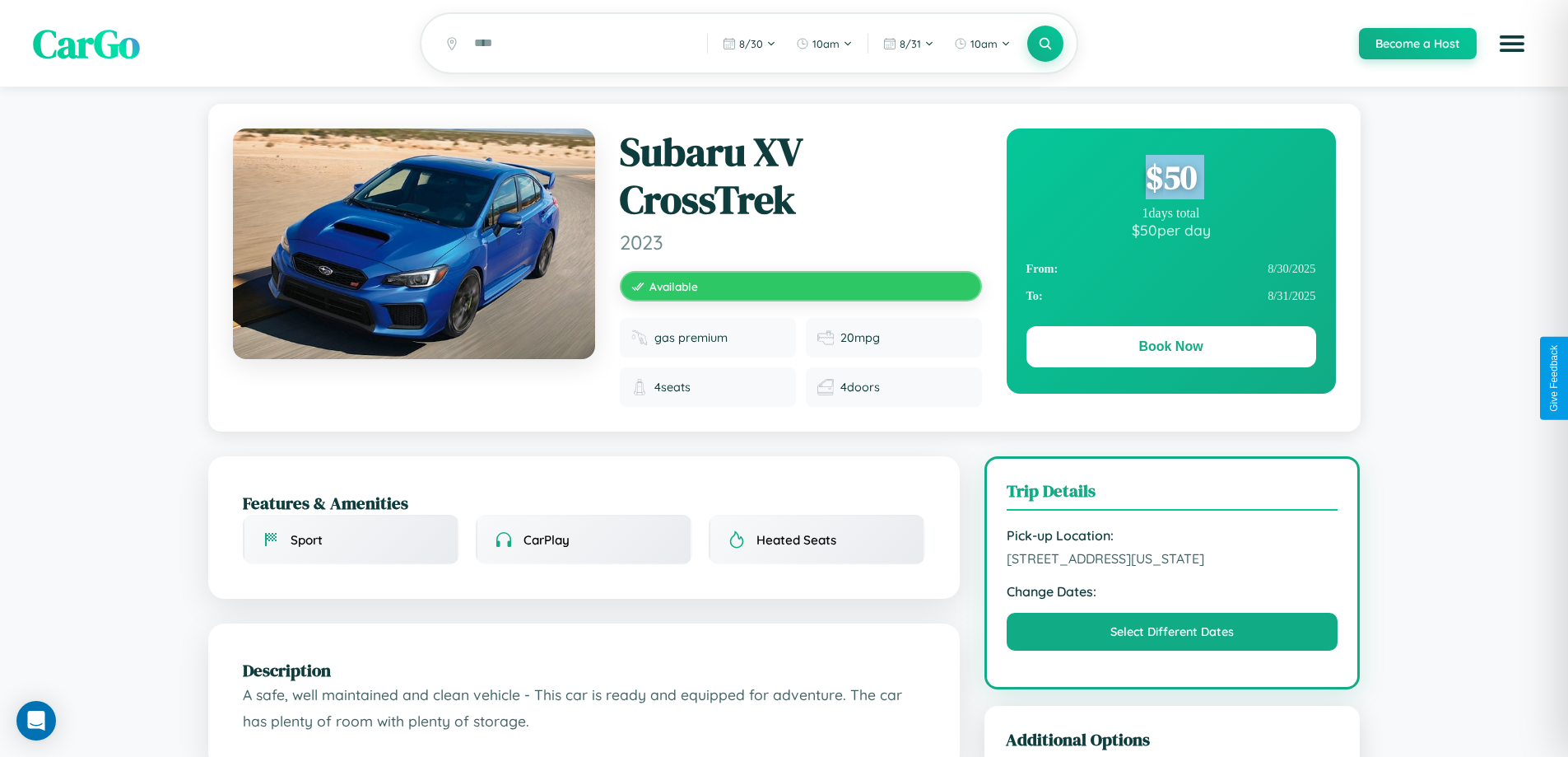
click at [1170, 179] on div "$ 50" at bounding box center [1171, 177] width 290 height 45
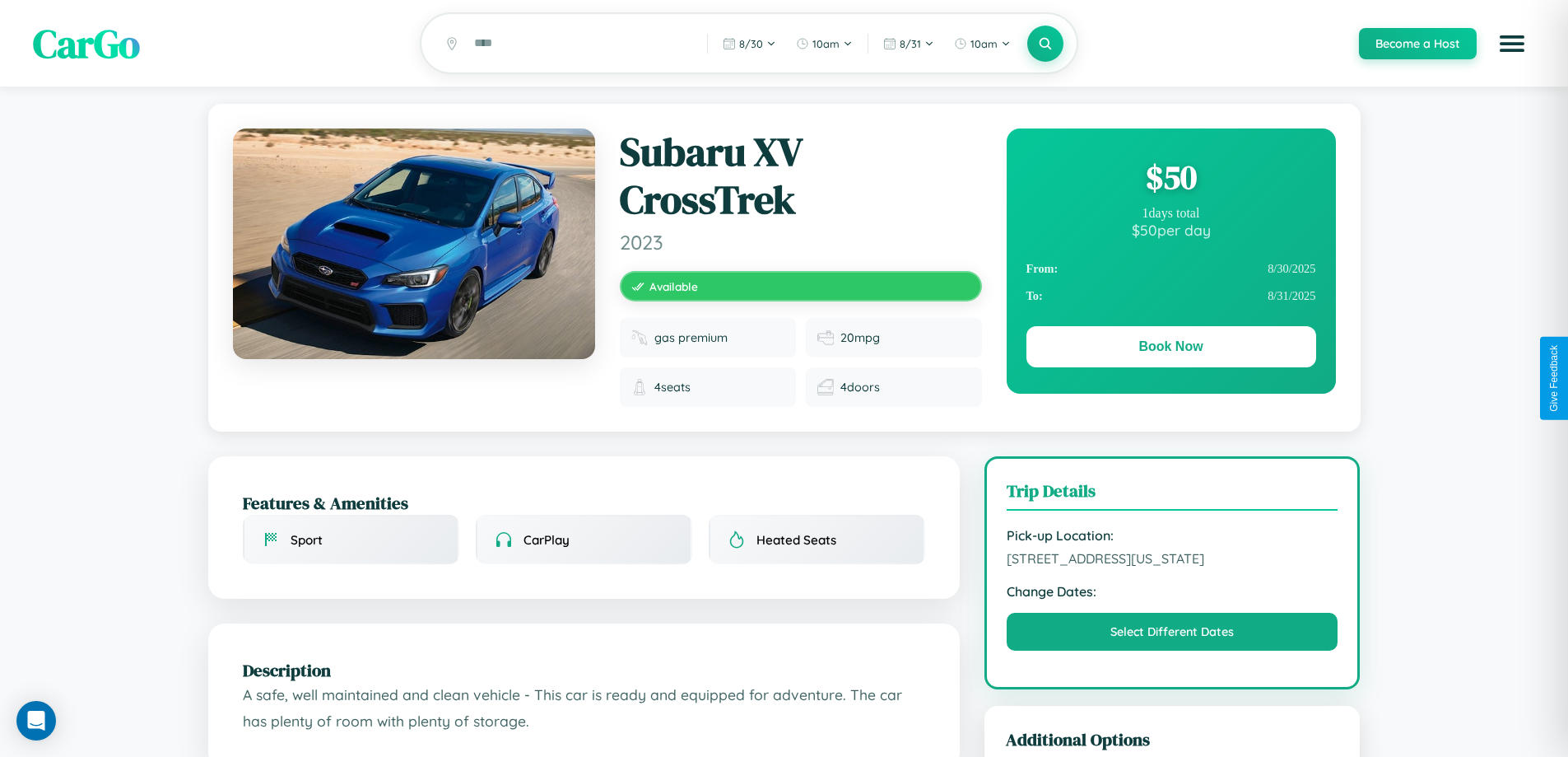
click at [1170, 179] on div "$ 50" at bounding box center [1171, 177] width 290 height 45
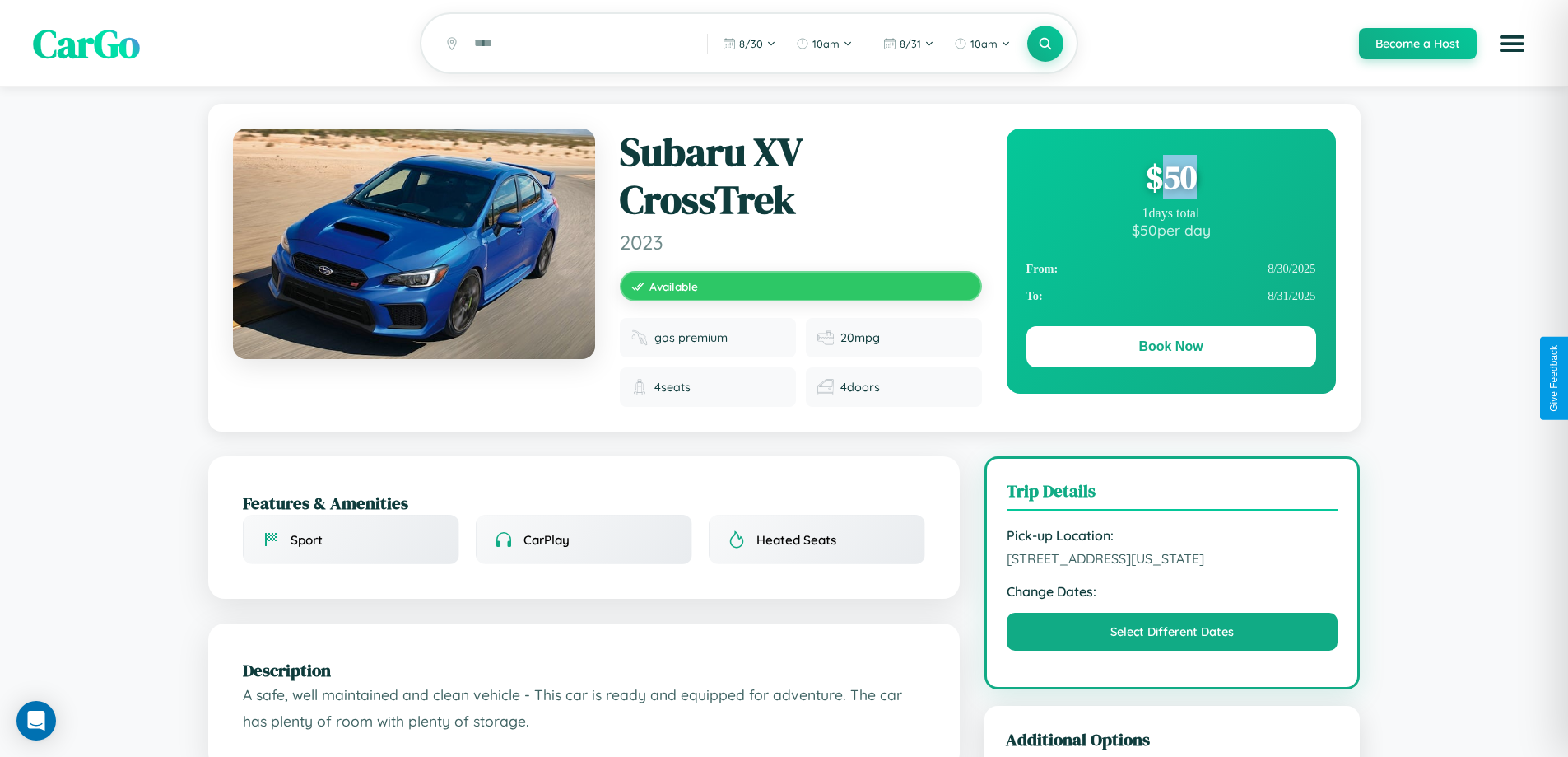
click at [1170, 179] on div "$ 50" at bounding box center [1171, 177] width 290 height 45
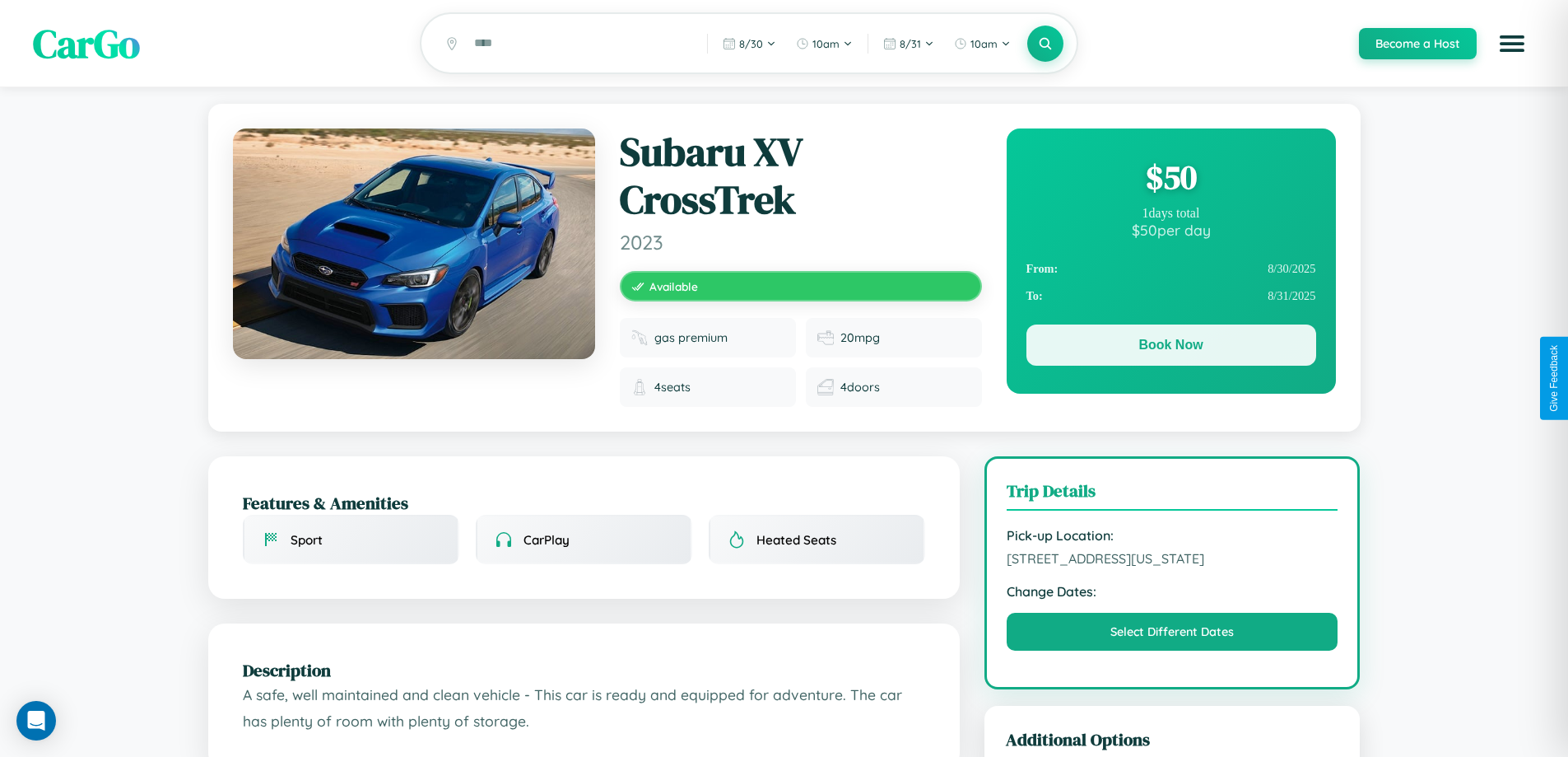
click at [1170, 347] on button "Book Now" at bounding box center [1171, 345] width 290 height 41
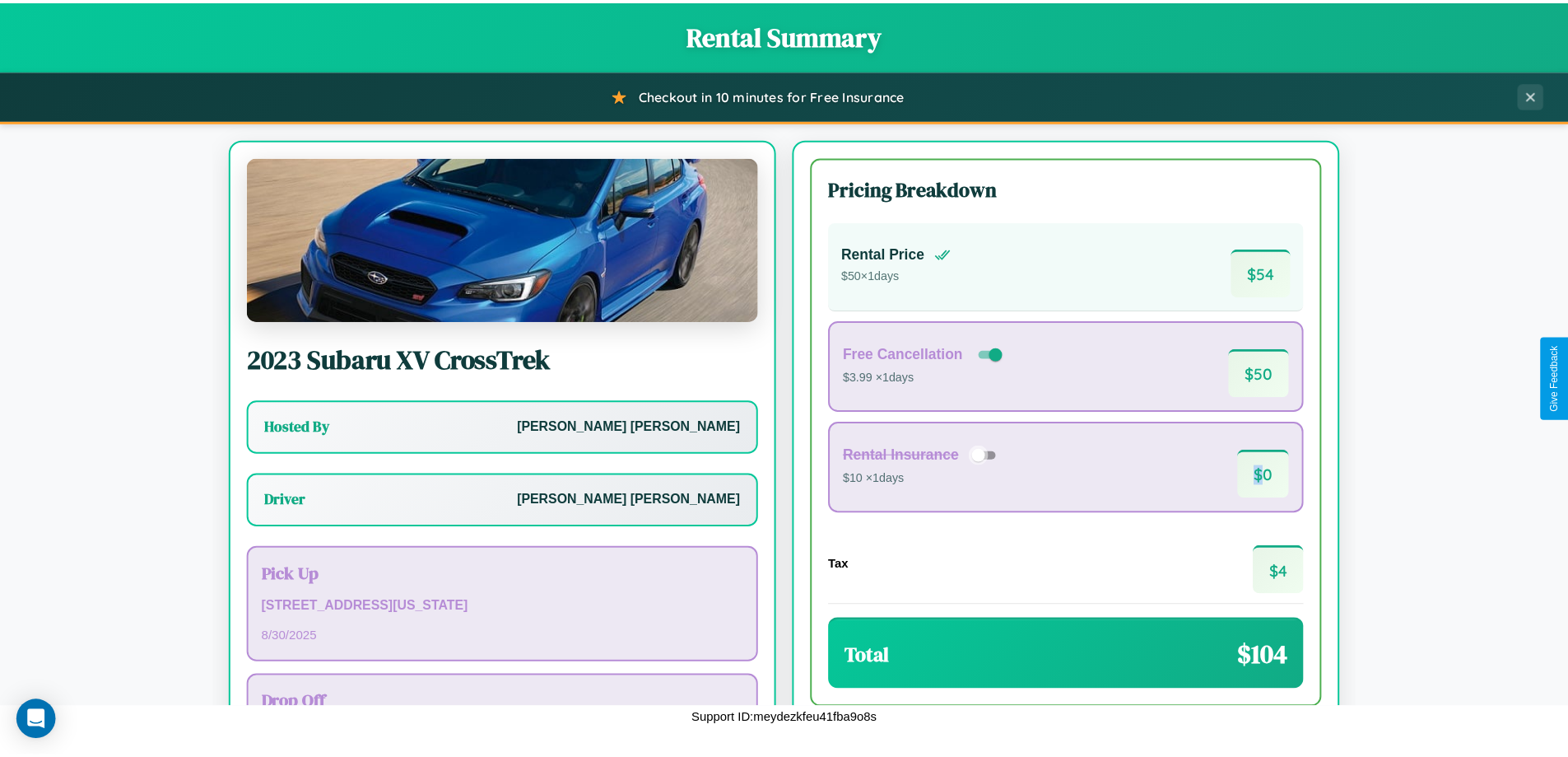
scroll to position [118, 0]
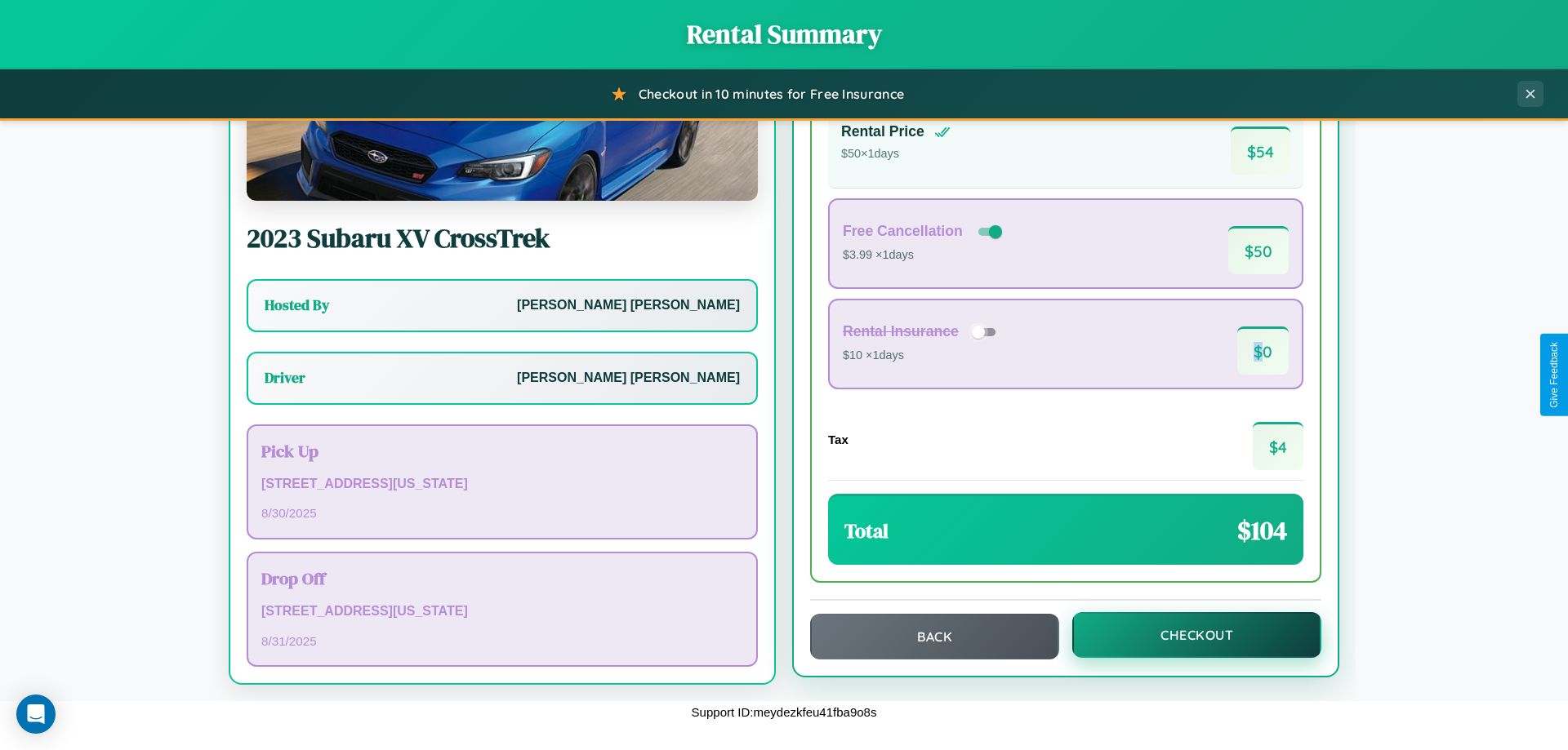
click at [1186, 635] on button "Checkout" at bounding box center [1197, 635] width 249 height 46
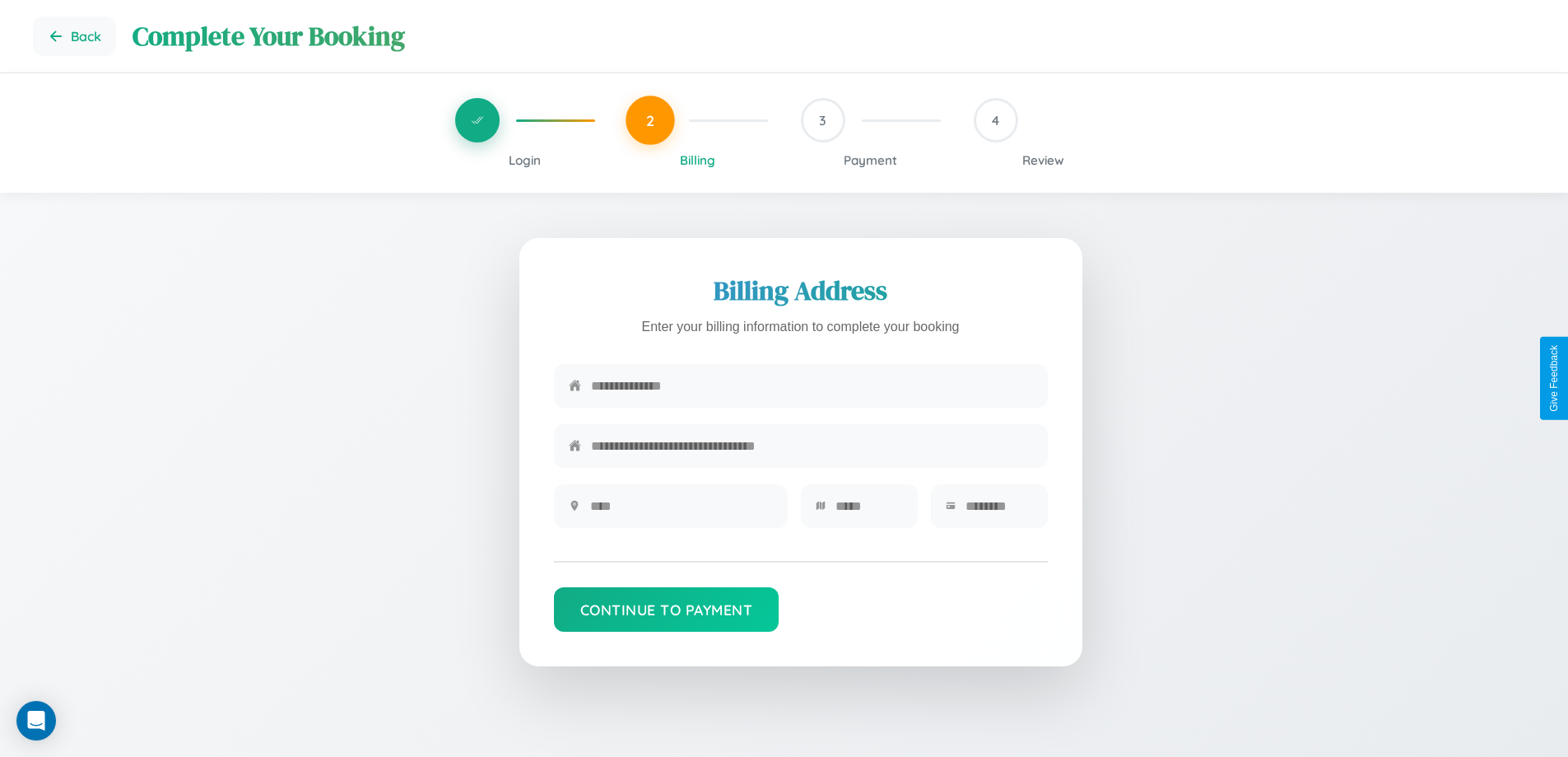
click at [811, 388] on input "text" at bounding box center [812, 386] width 442 height 40
type input "**********"
click at [681, 512] on input "text" at bounding box center [681, 506] width 183 height 40
type input "********"
click at [869, 512] on input "text" at bounding box center [869, 506] width 68 height 40
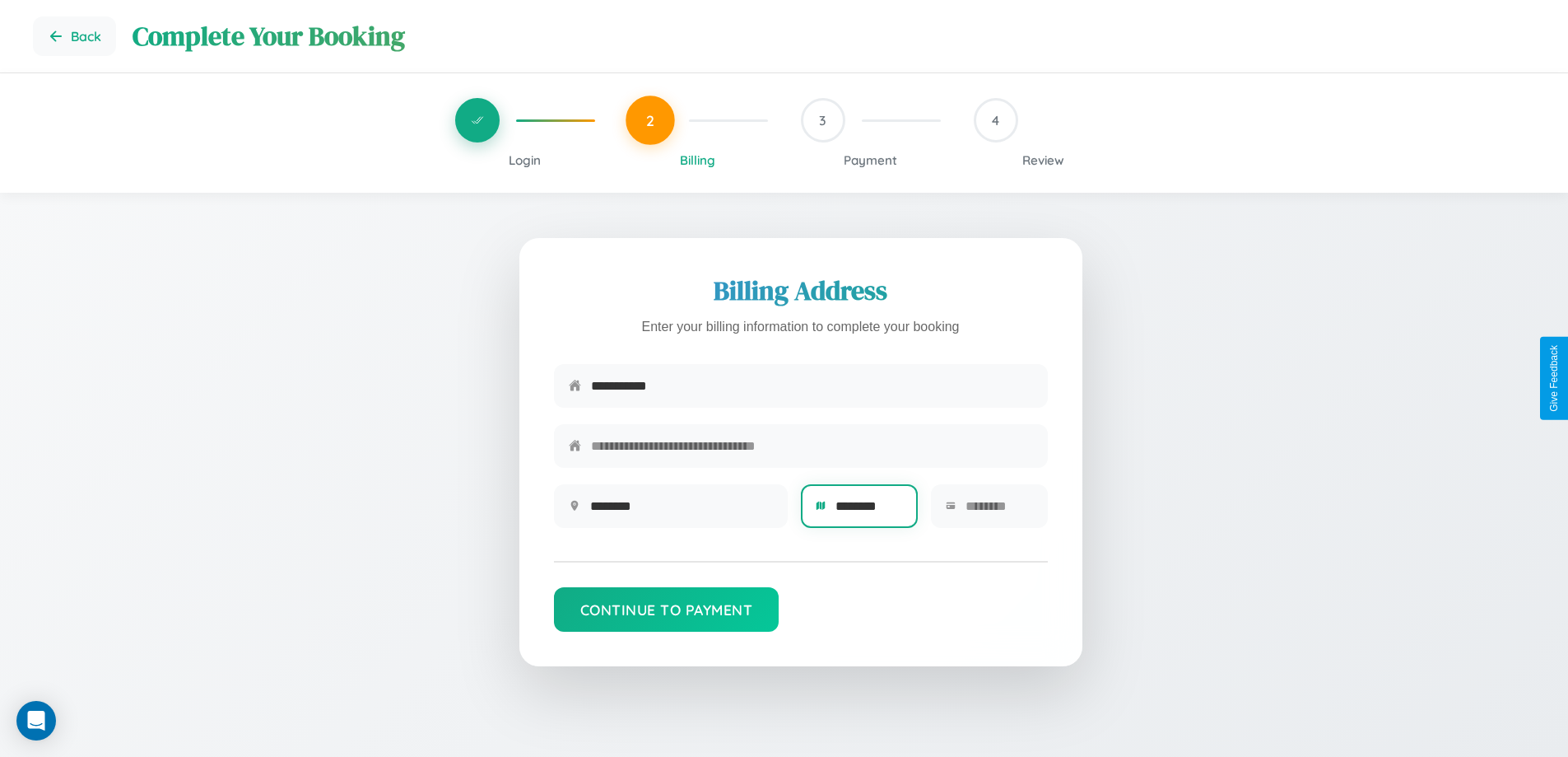
type input "********"
click at [998, 512] on input "text" at bounding box center [999, 506] width 68 height 40
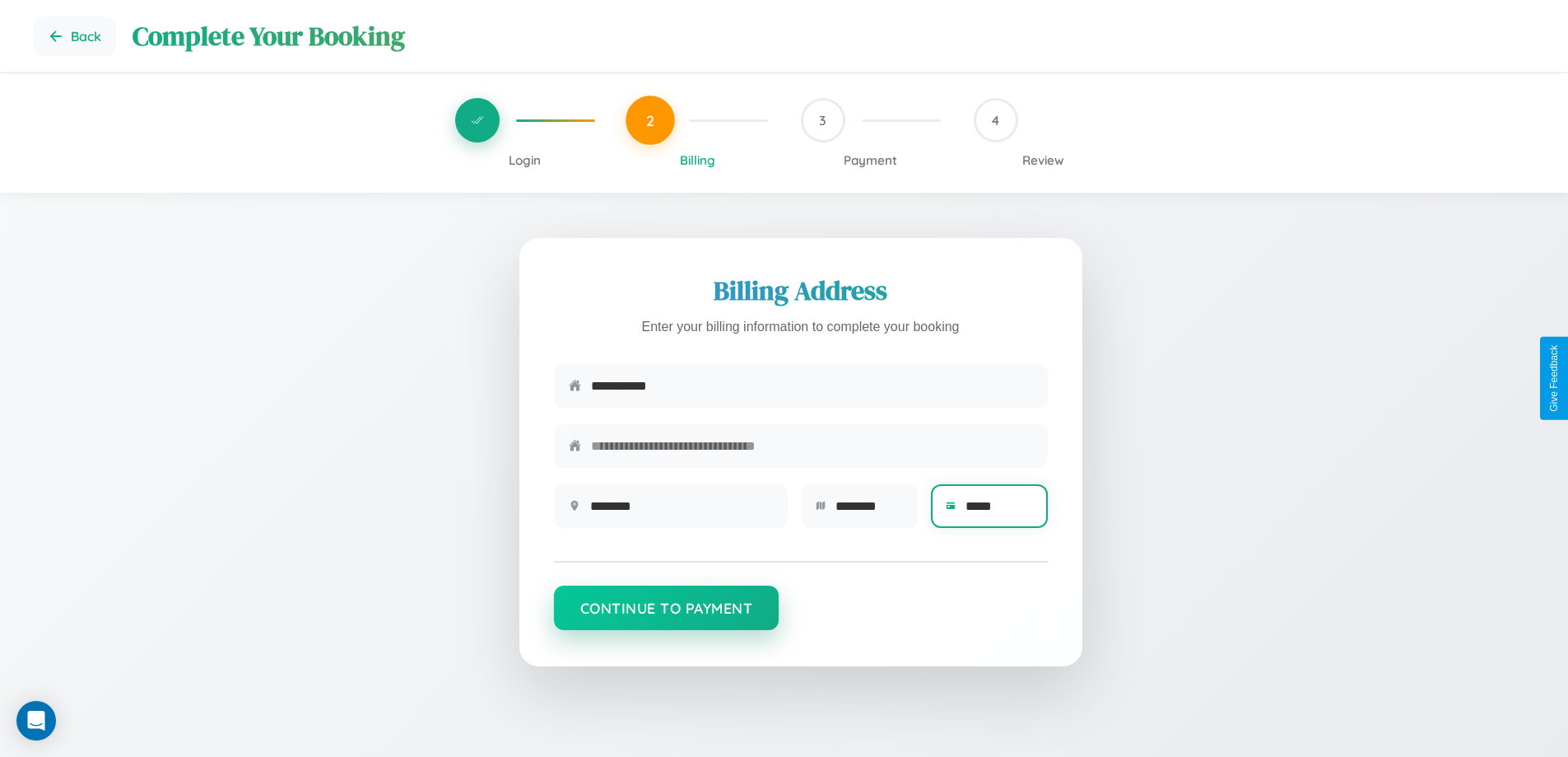
type input "*****"
click at [666, 616] on button "Continue to Payment" at bounding box center [667, 608] width 225 height 45
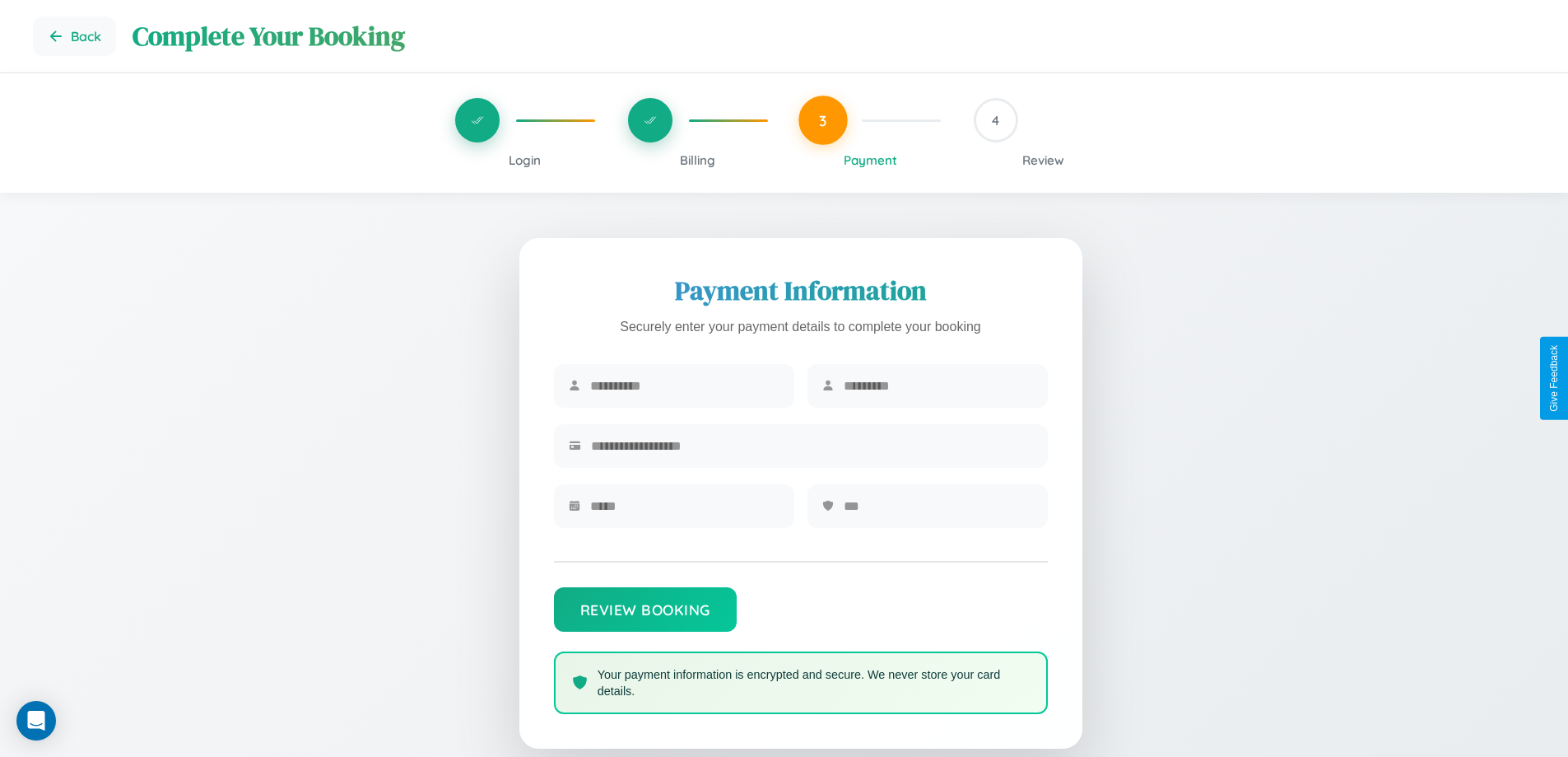
click at [684, 387] on input "text" at bounding box center [685, 386] width 189 height 40
type input "******"
click at [937, 387] on input "text" at bounding box center [938, 386] width 189 height 40
type input "********"
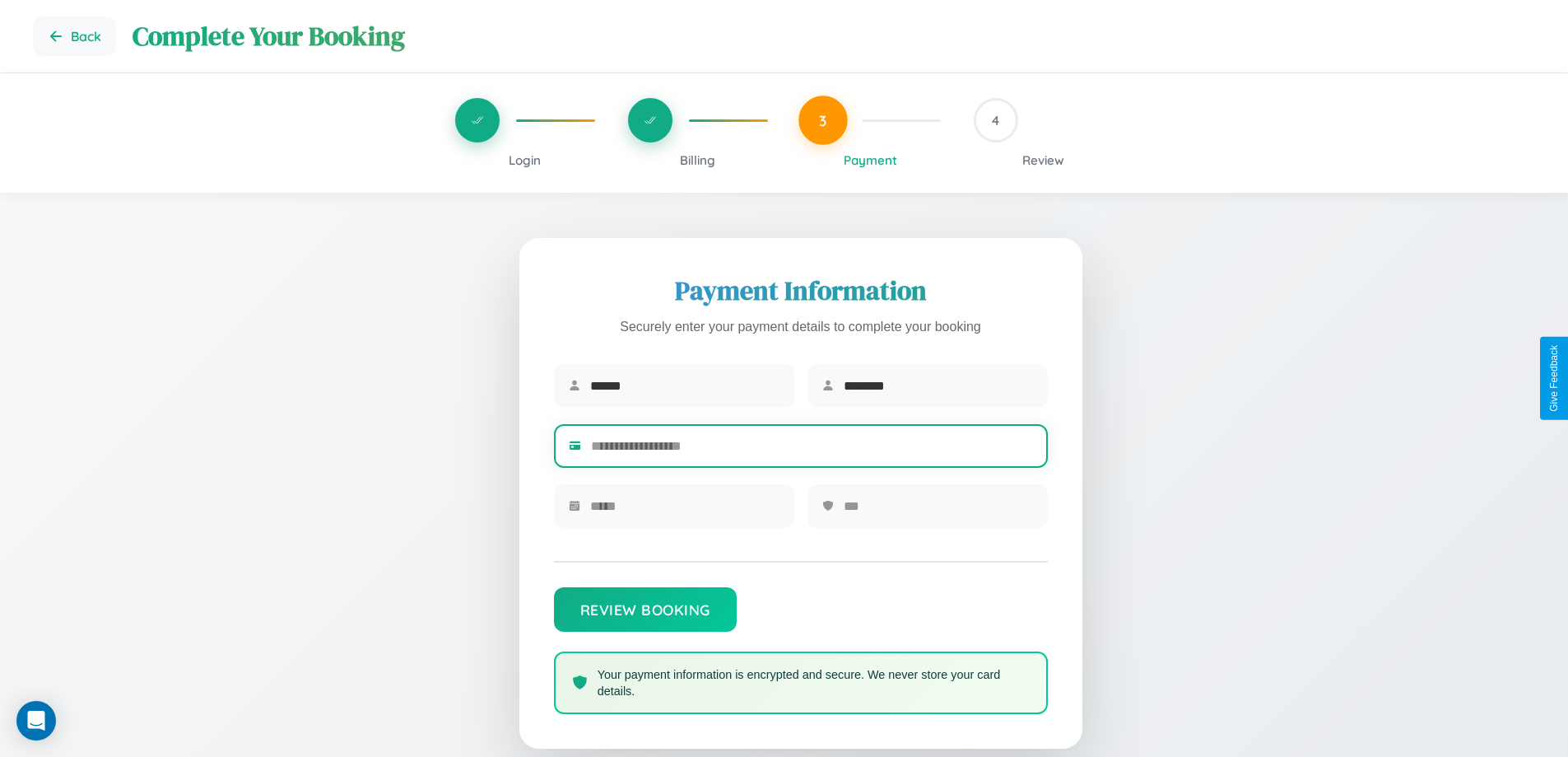
click at [811, 449] on input "text" at bounding box center [812, 446] width 442 height 40
type input "**********"
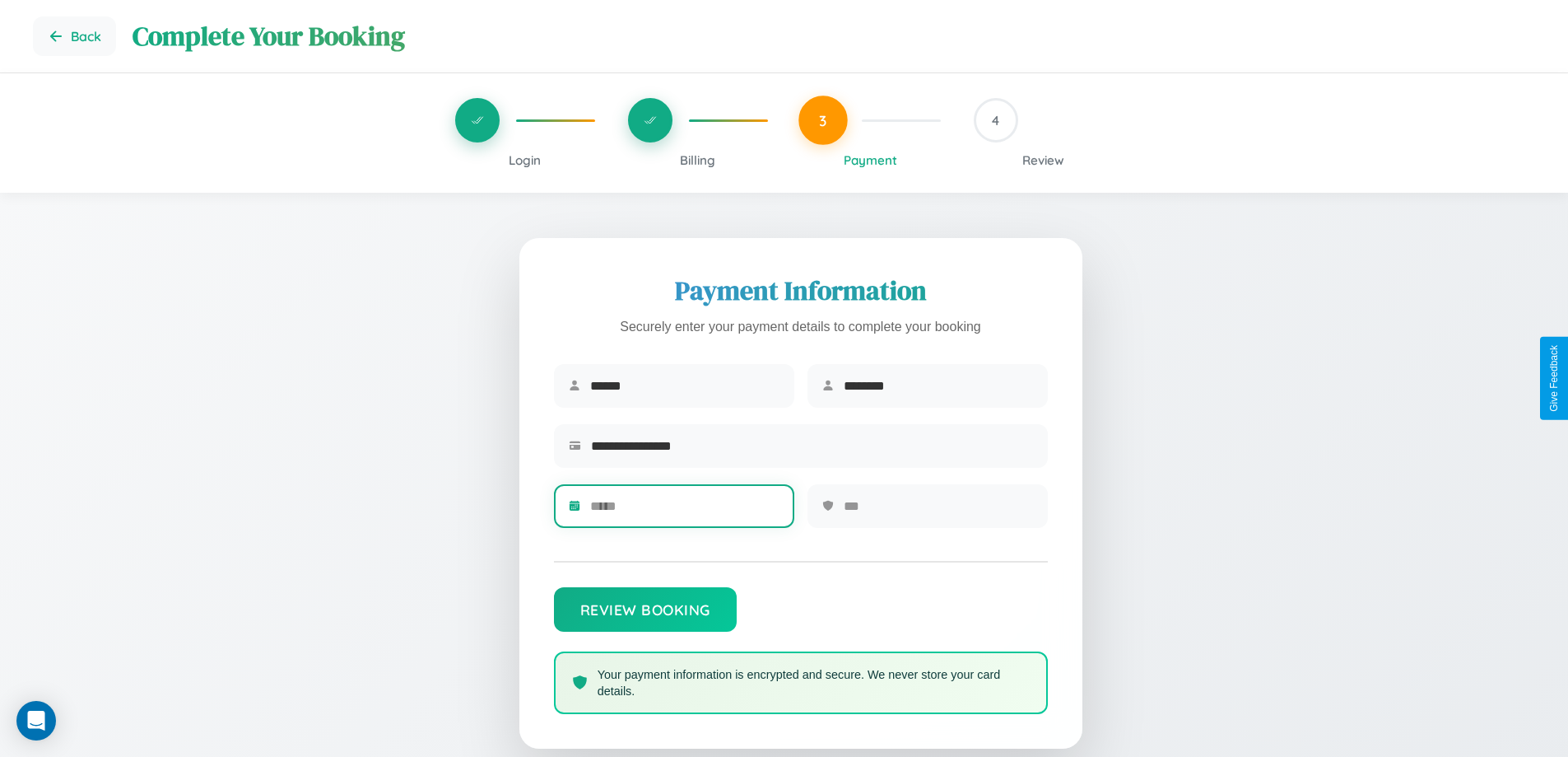
click at [684, 512] on input "text" at bounding box center [685, 506] width 189 height 40
type input "*****"
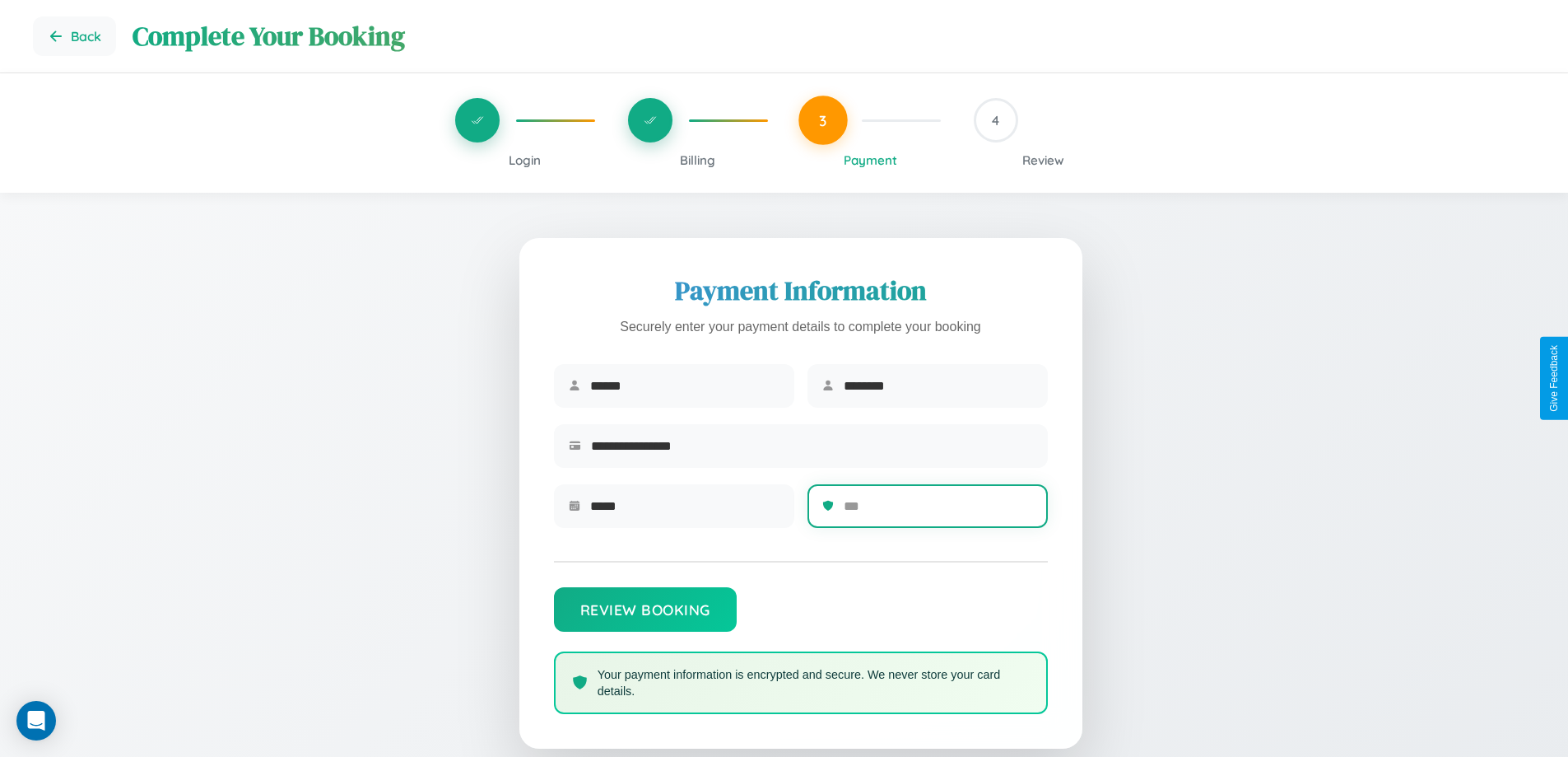
click at [937, 512] on input "text" at bounding box center [938, 506] width 189 height 40
type input "***"
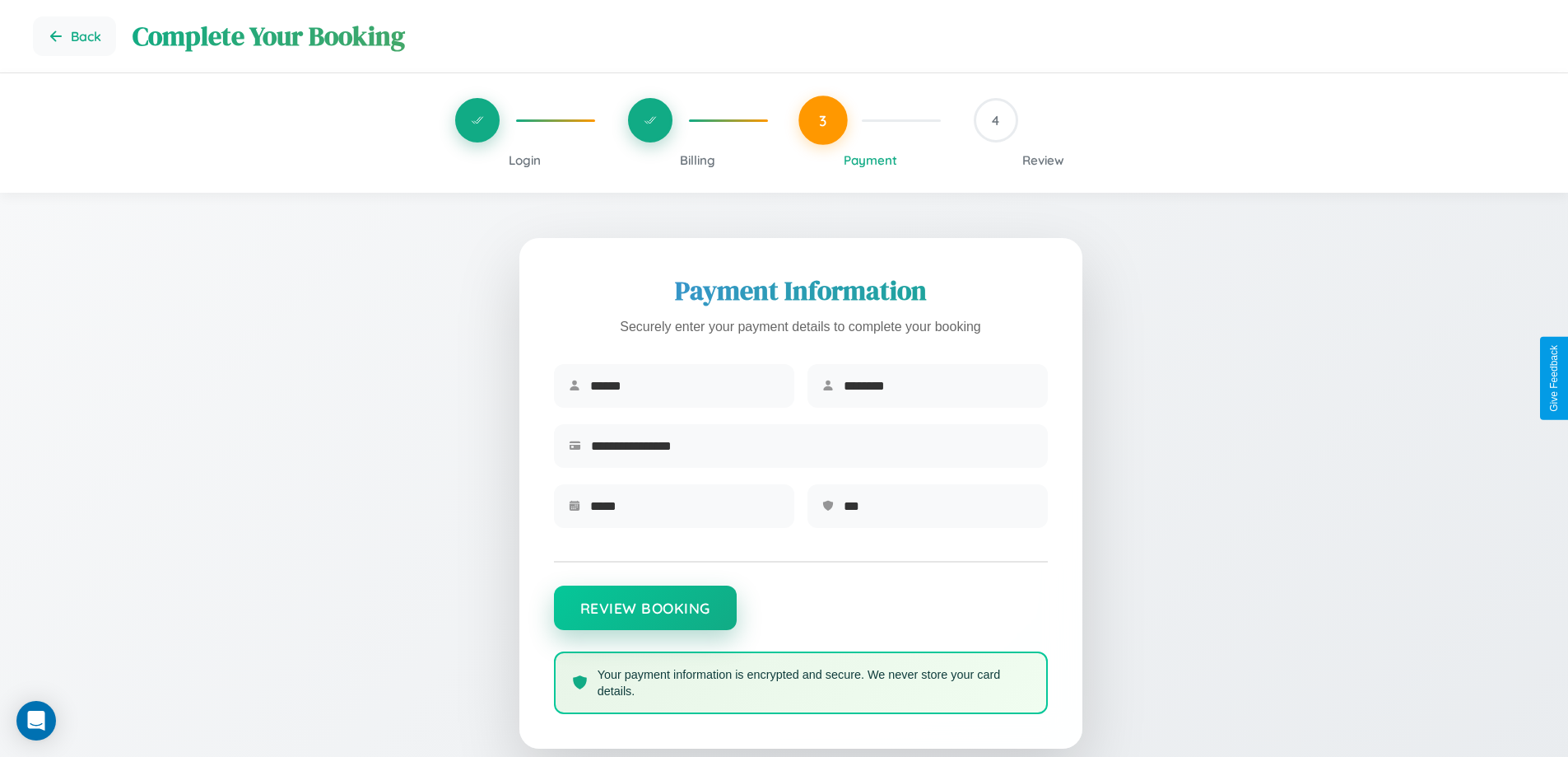
click at [644, 616] on button "Review Booking" at bounding box center [645, 608] width 183 height 45
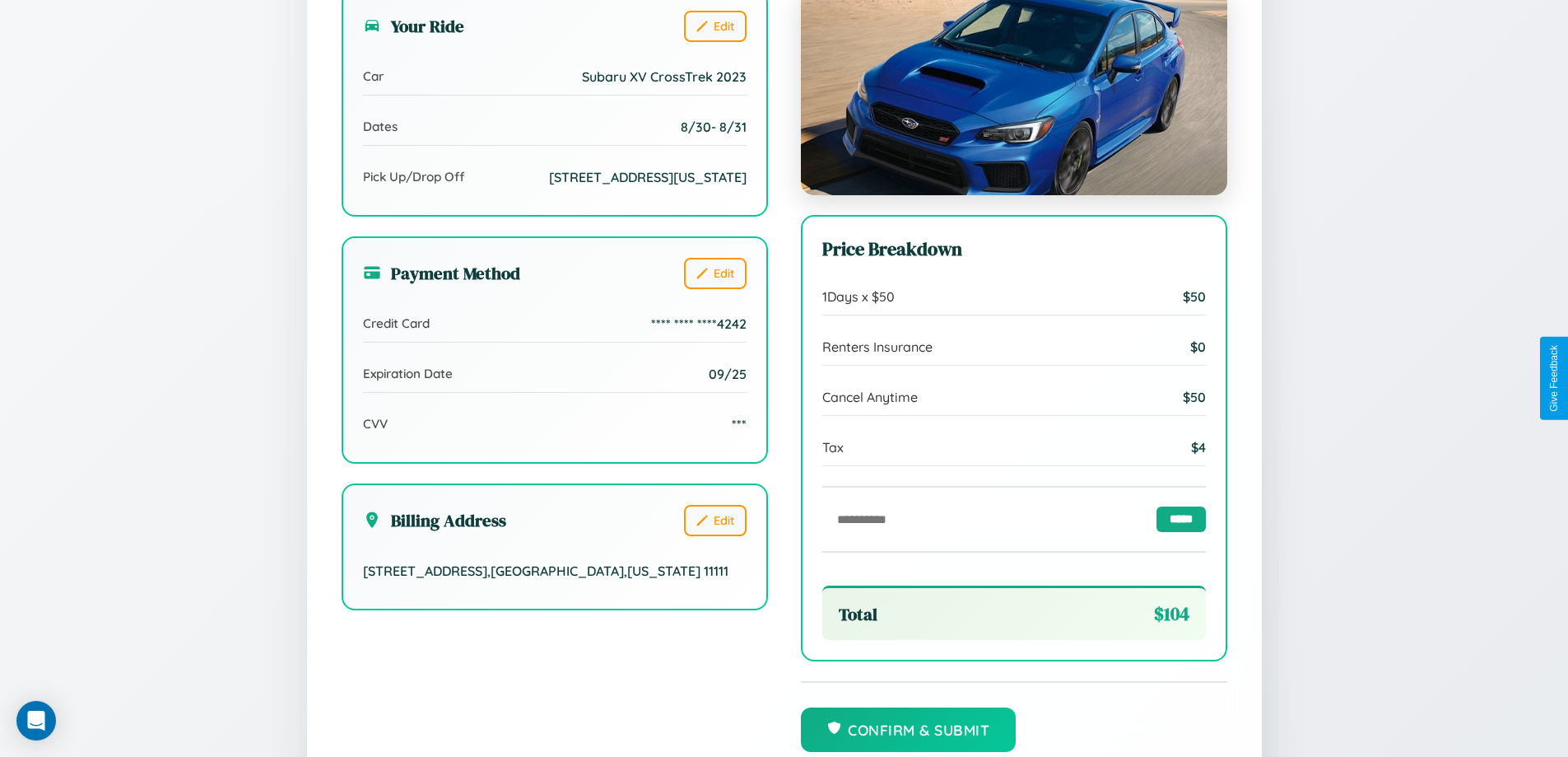
scroll to position [504, 0]
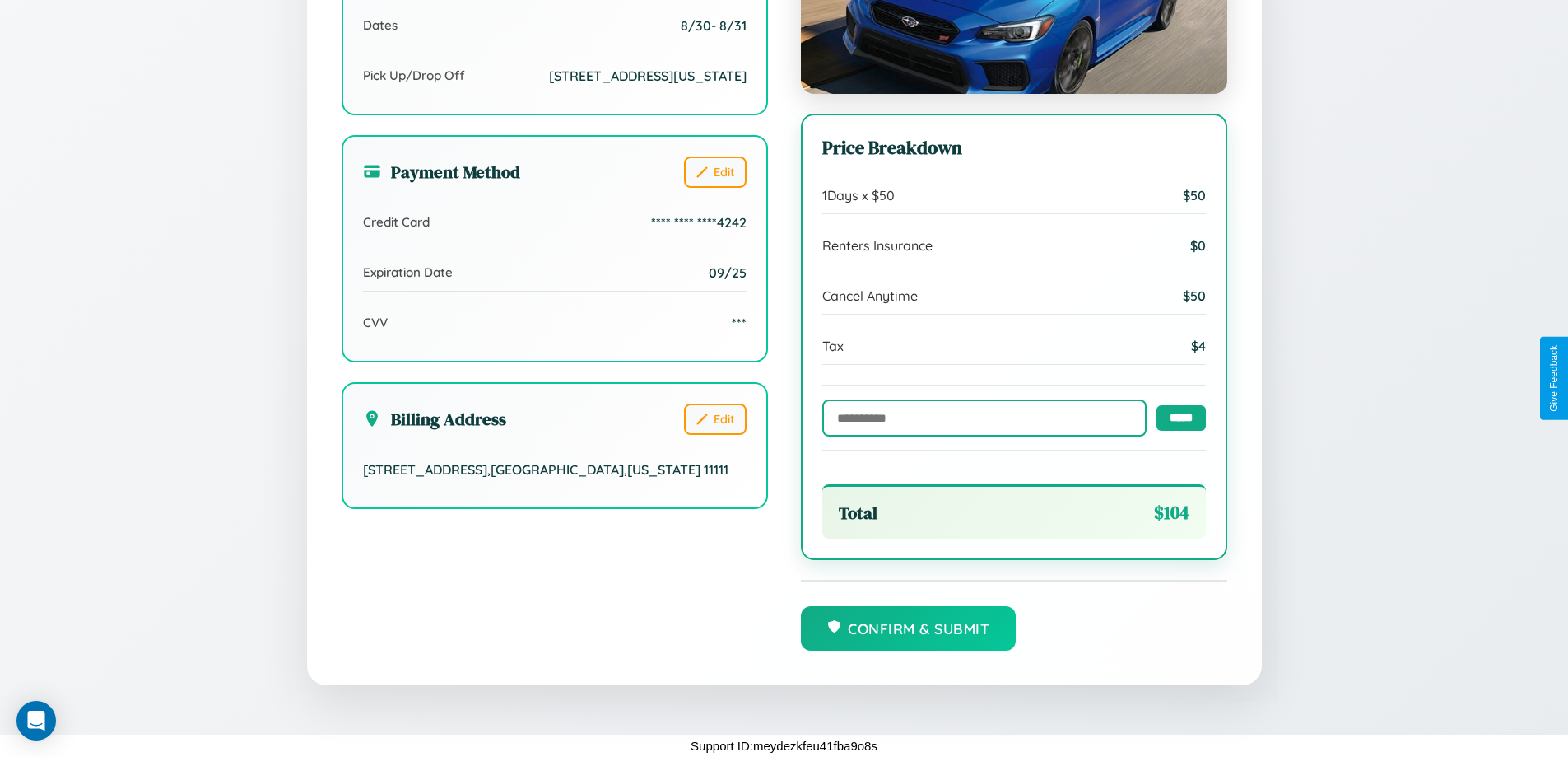
click at [979, 417] on input "text" at bounding box center [984, 418] width 325 height 37
type input "**********"
click at [1176, 417] on input "*****" at bounding box center [1182, 418] width 50 height 26
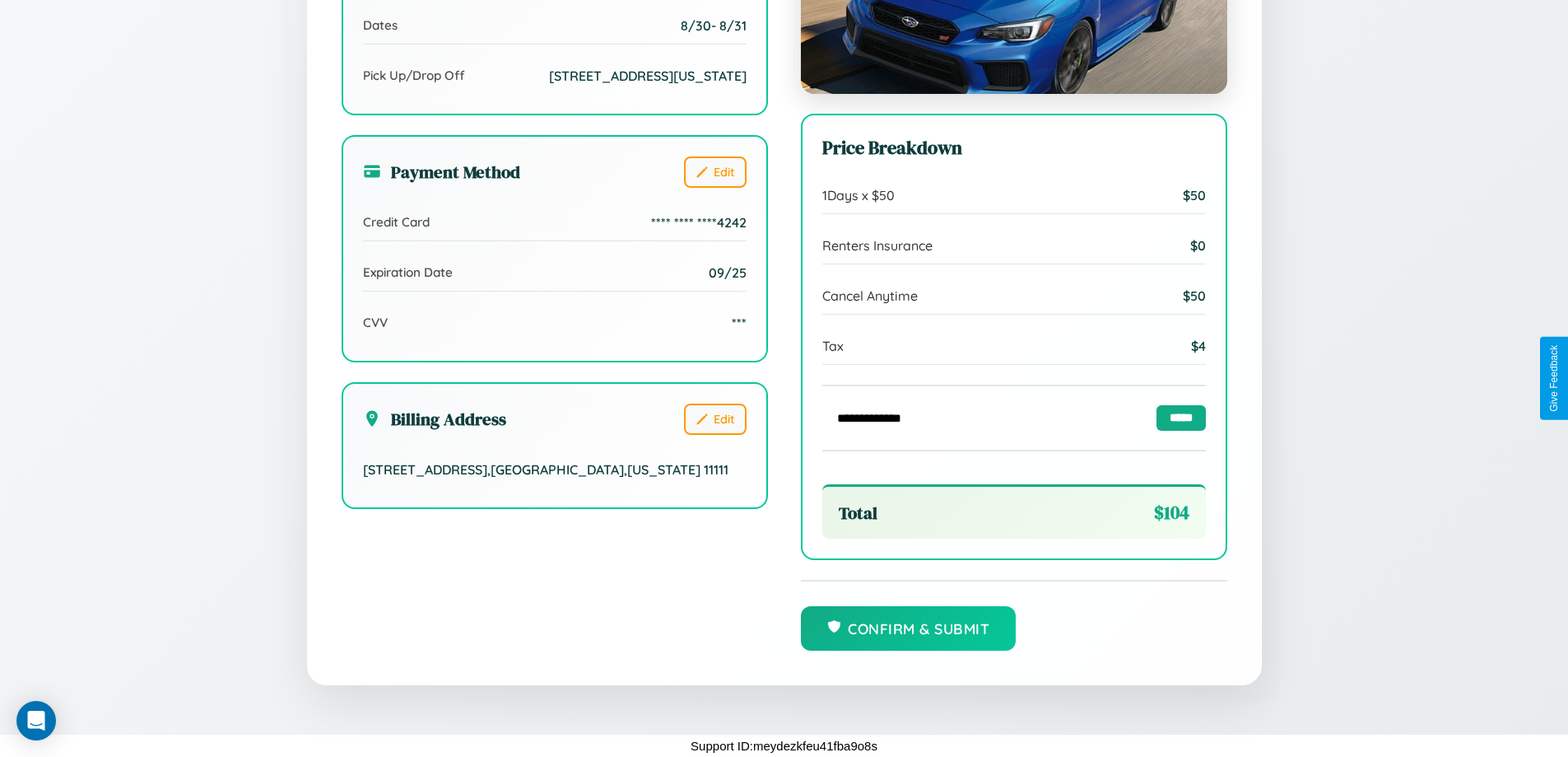
scroll to position [0, 0]
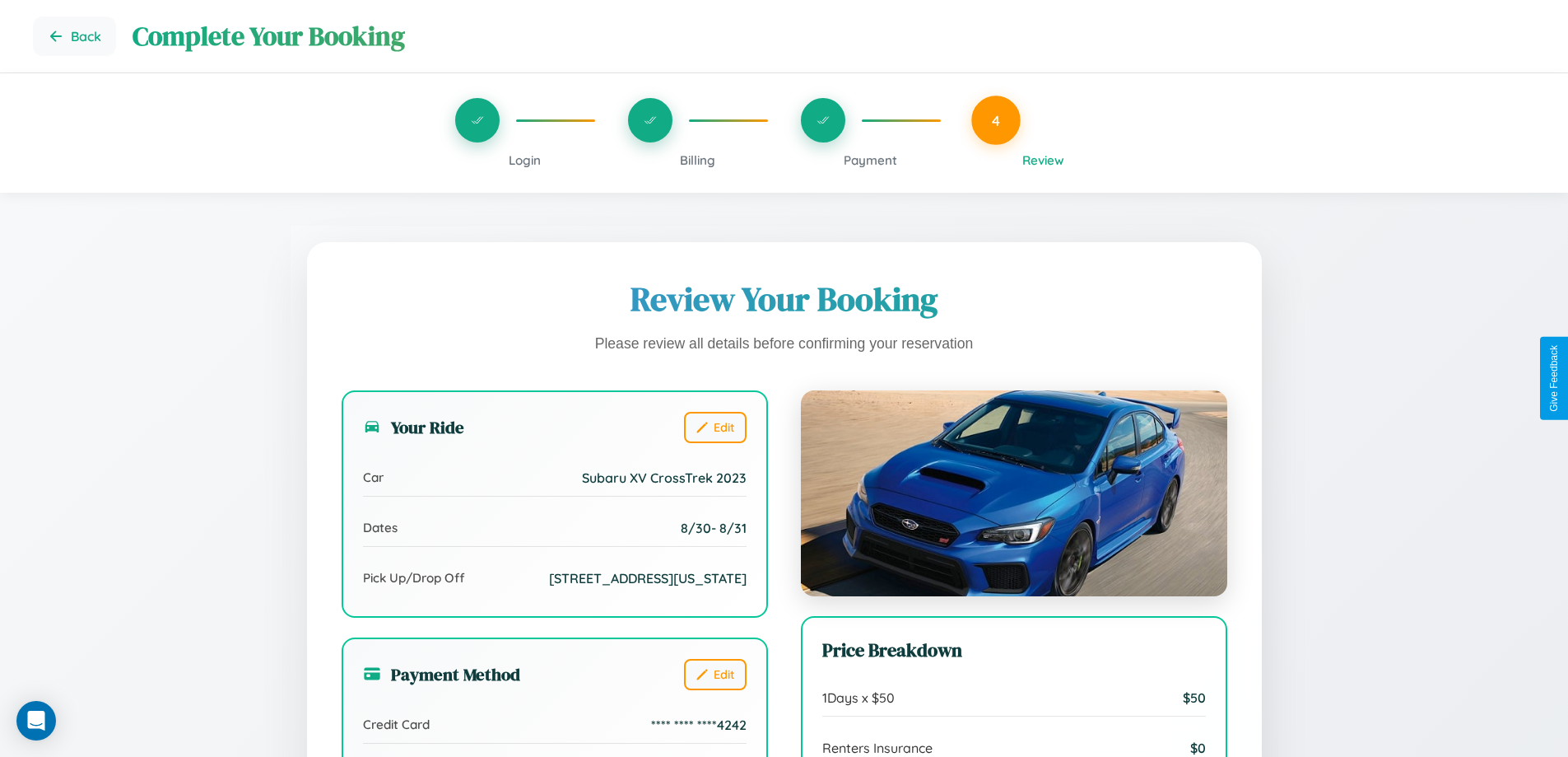
click at [697, 159] on span "Billing" at bounding box center [697, 160] width 35 height 15
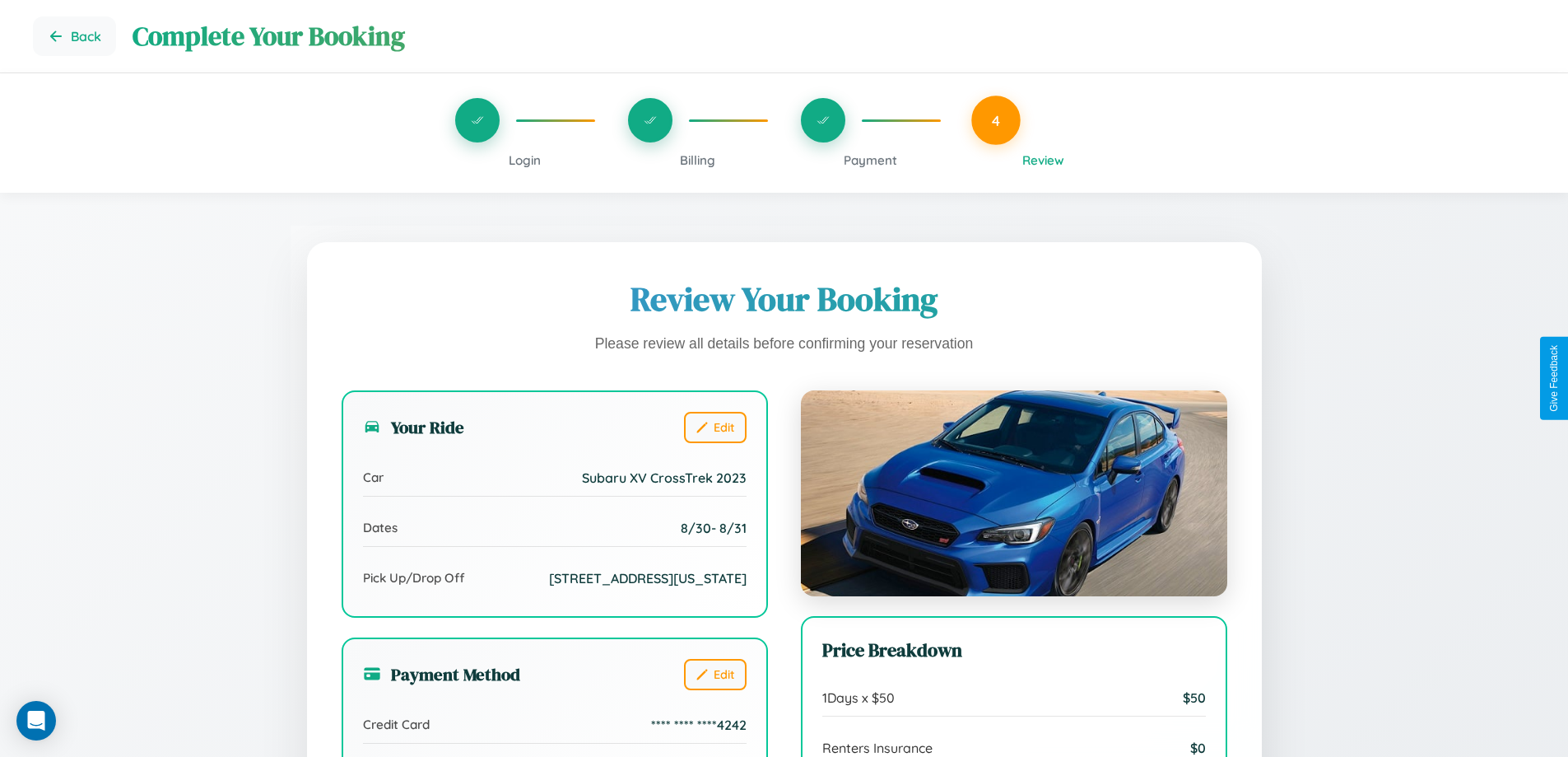
click at [697, 159] on span "Billing" at bounding box center [697, 160] width 35 height 15
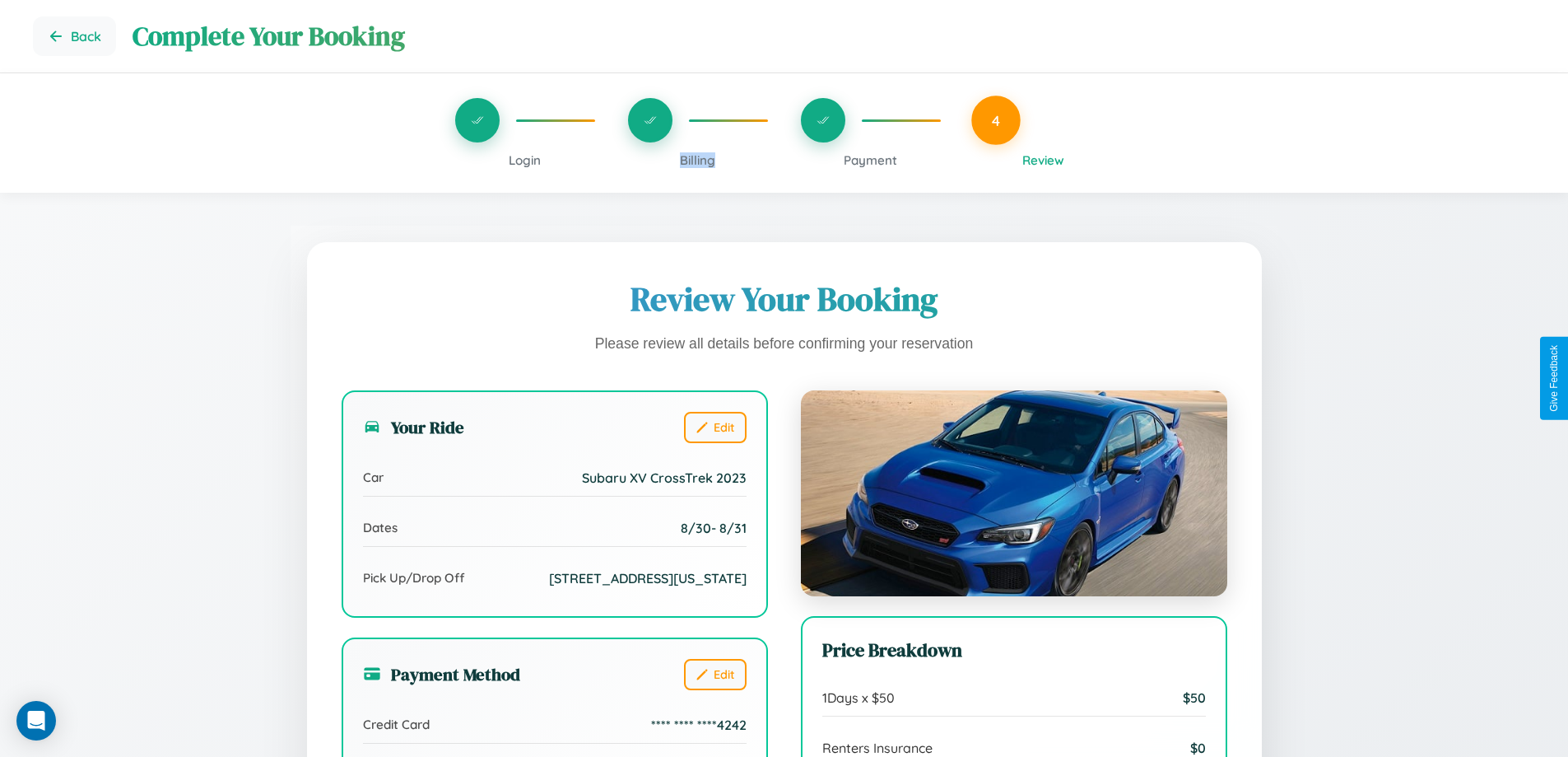
click at [697, 159] on span "Billing" at bounding box center [697, 160] width 35 height 15
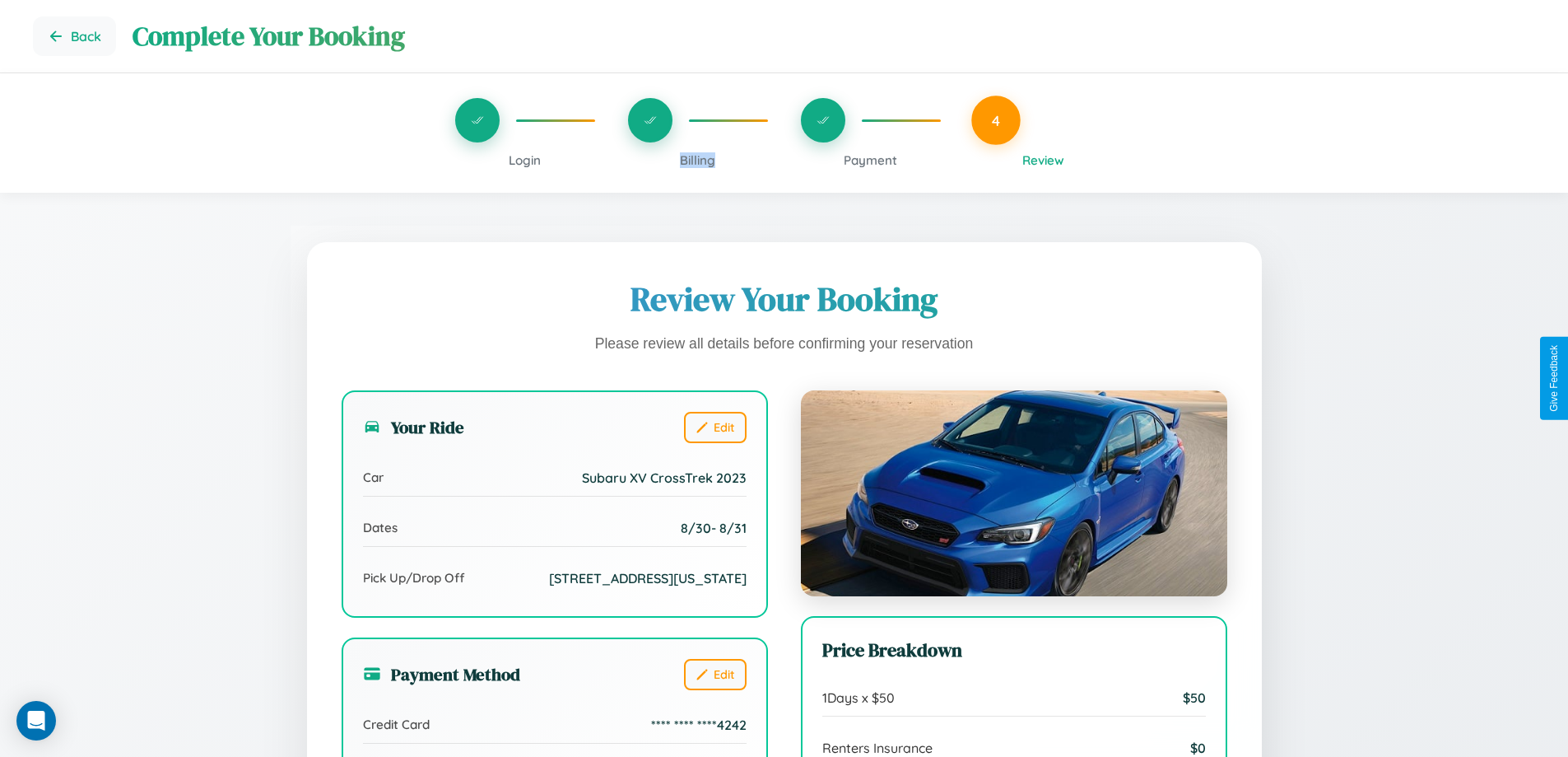
click at [697, 159] on span "Billing" at bounding box center [697, 160] width 35 height 15
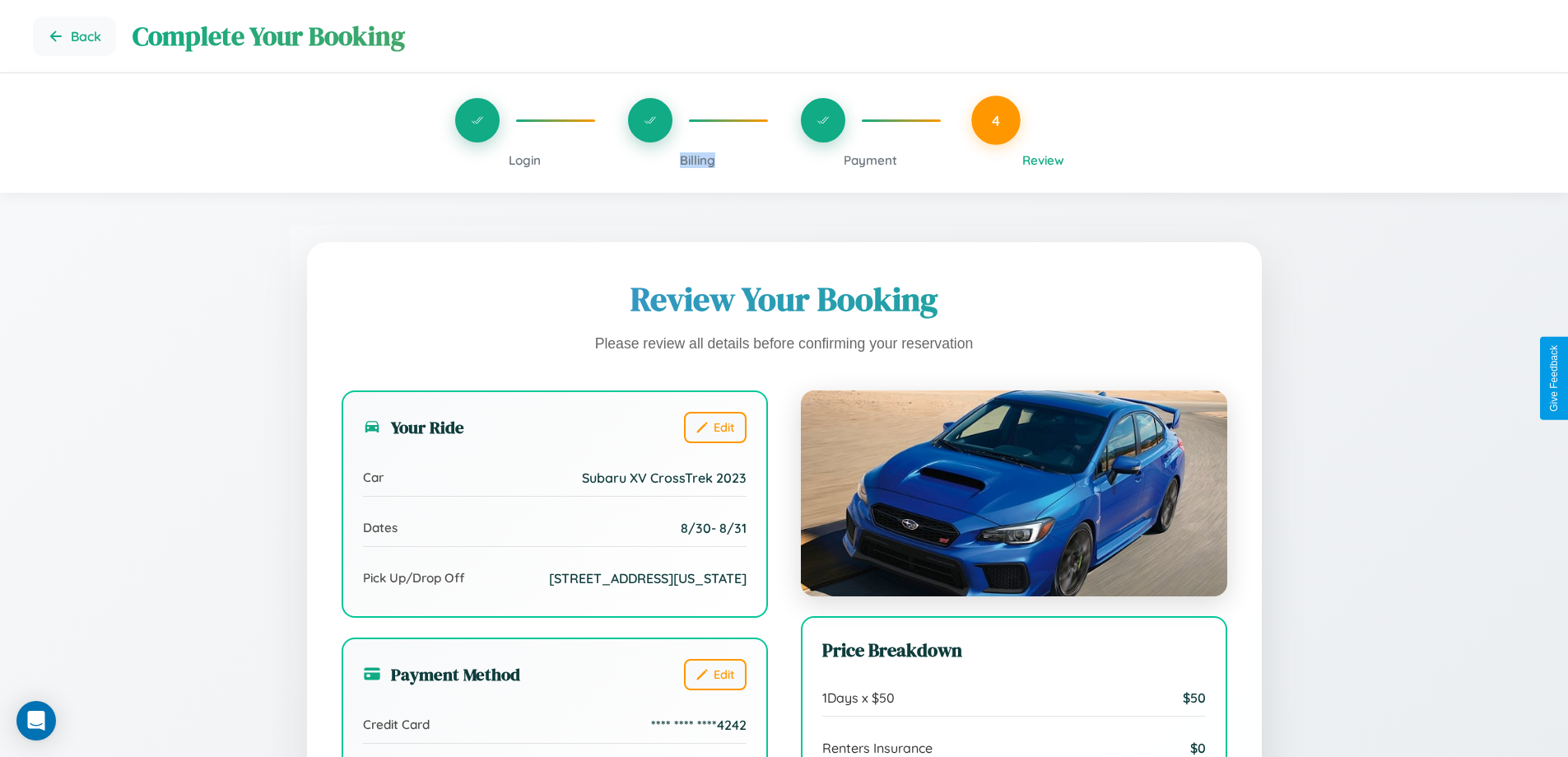
click at [697, 159] on span "Billing" at bounding box center [697, 160] width 35 height 15
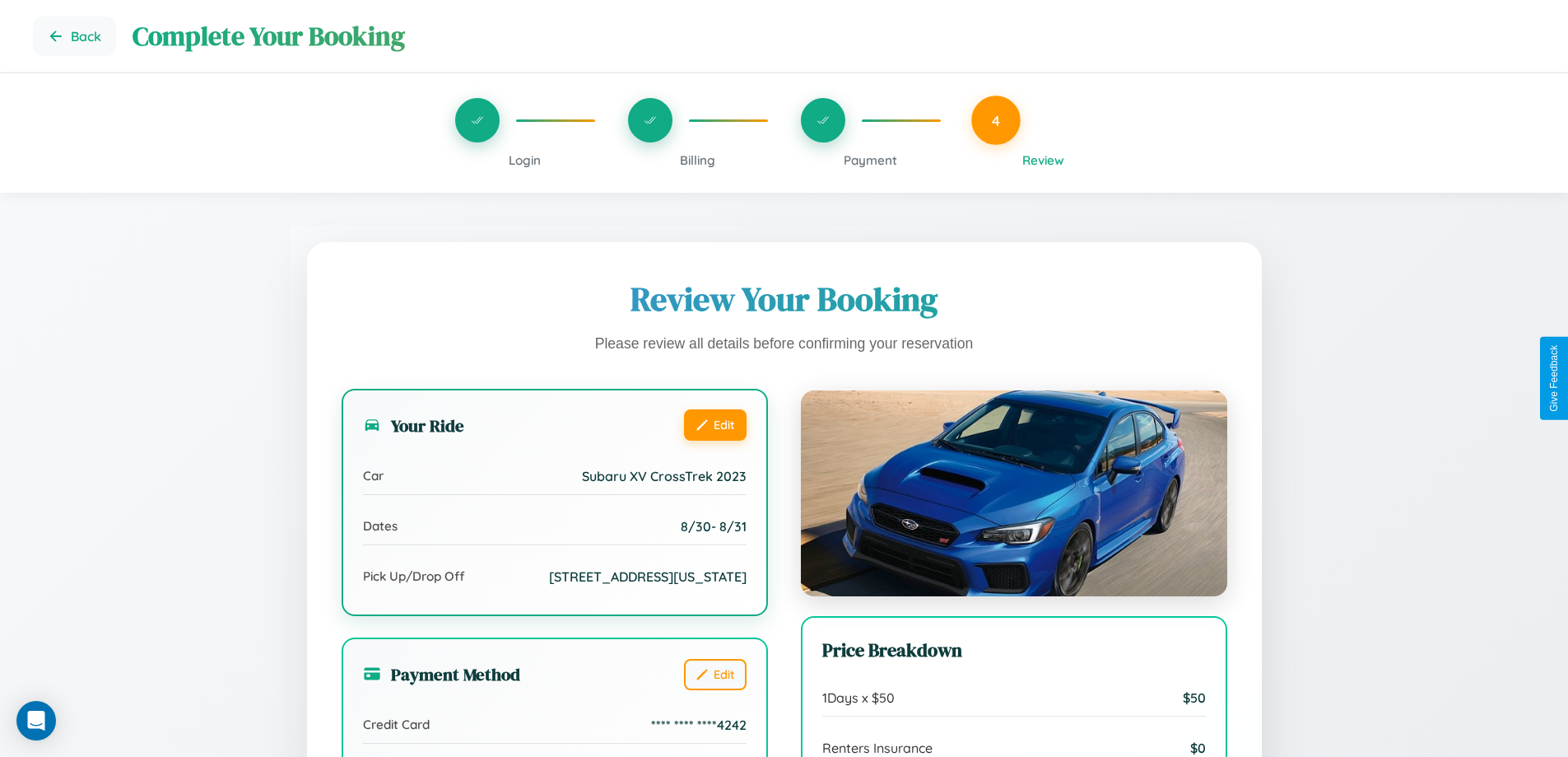
click at [715, 427] on button "Edit" at bounding box center [715, 425] width 63 height 32
click at [715, 424] on button "Edit" at bounding box center [715, 425] width 63 height 32
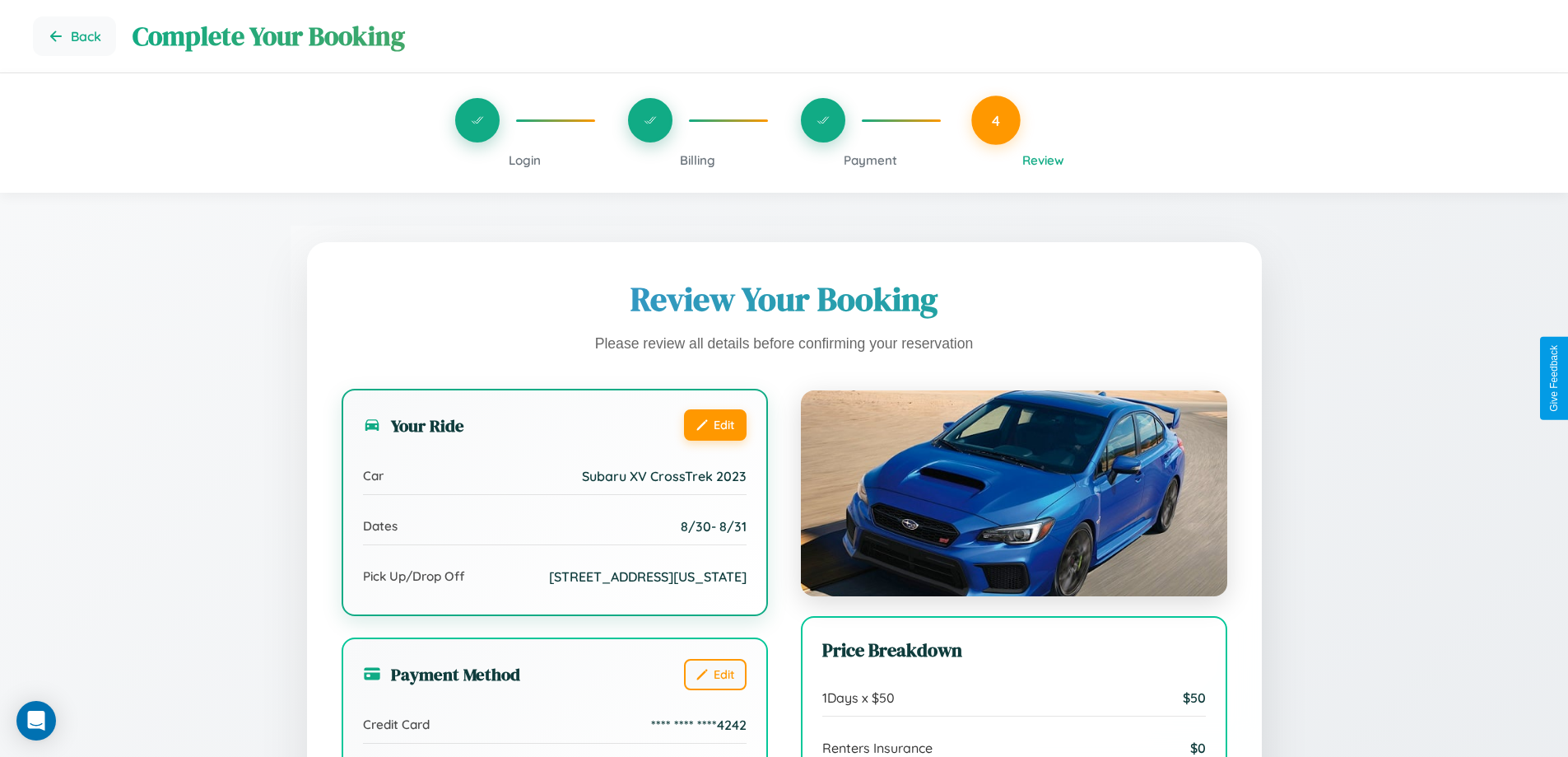
click at [715, 424] on button "Edit" at bounding box center [715, 425] width 63 height 32
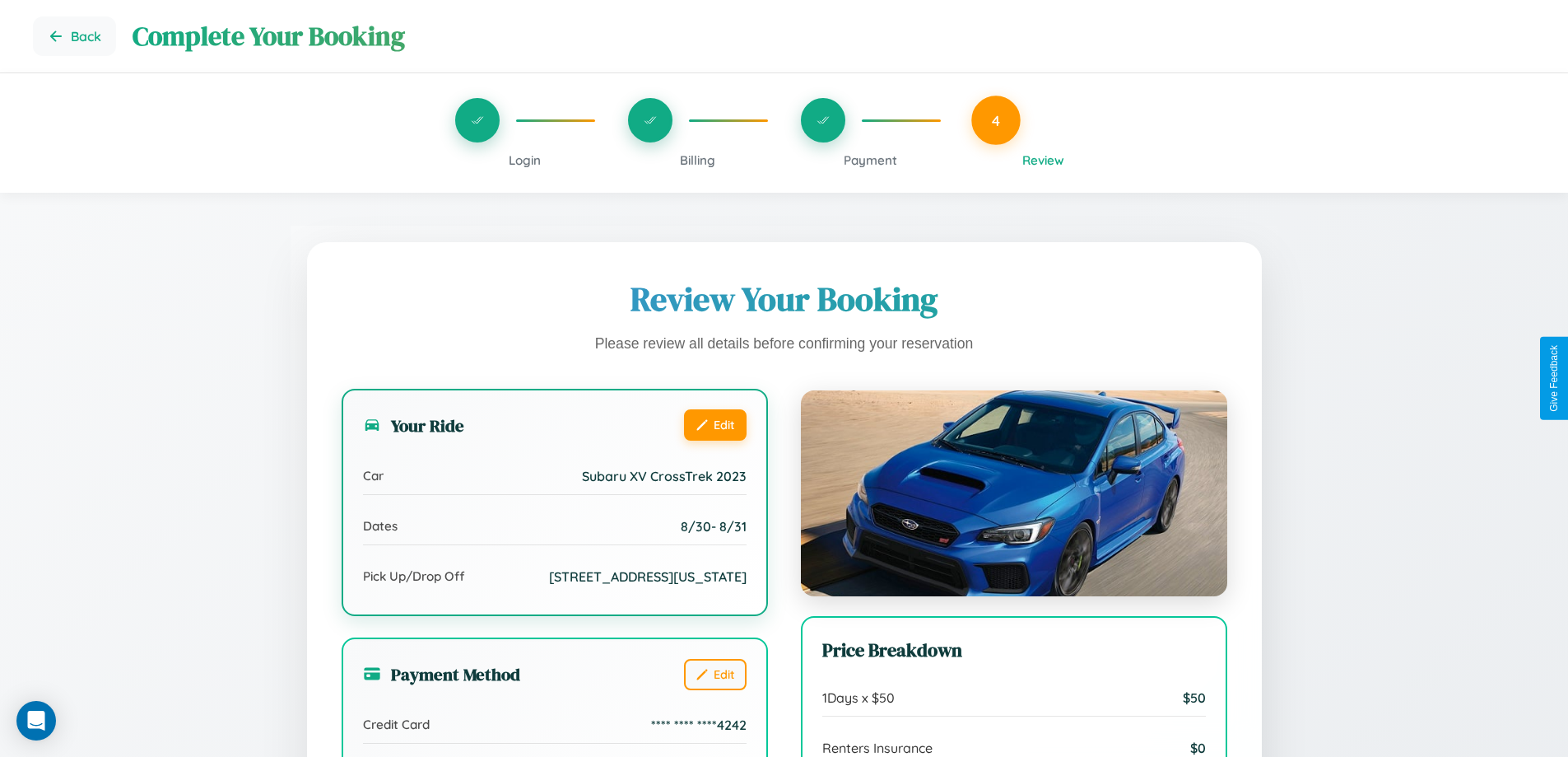
click at [715, 424] on button "Edit" at bounding box center [715, 425] width 63 height 32
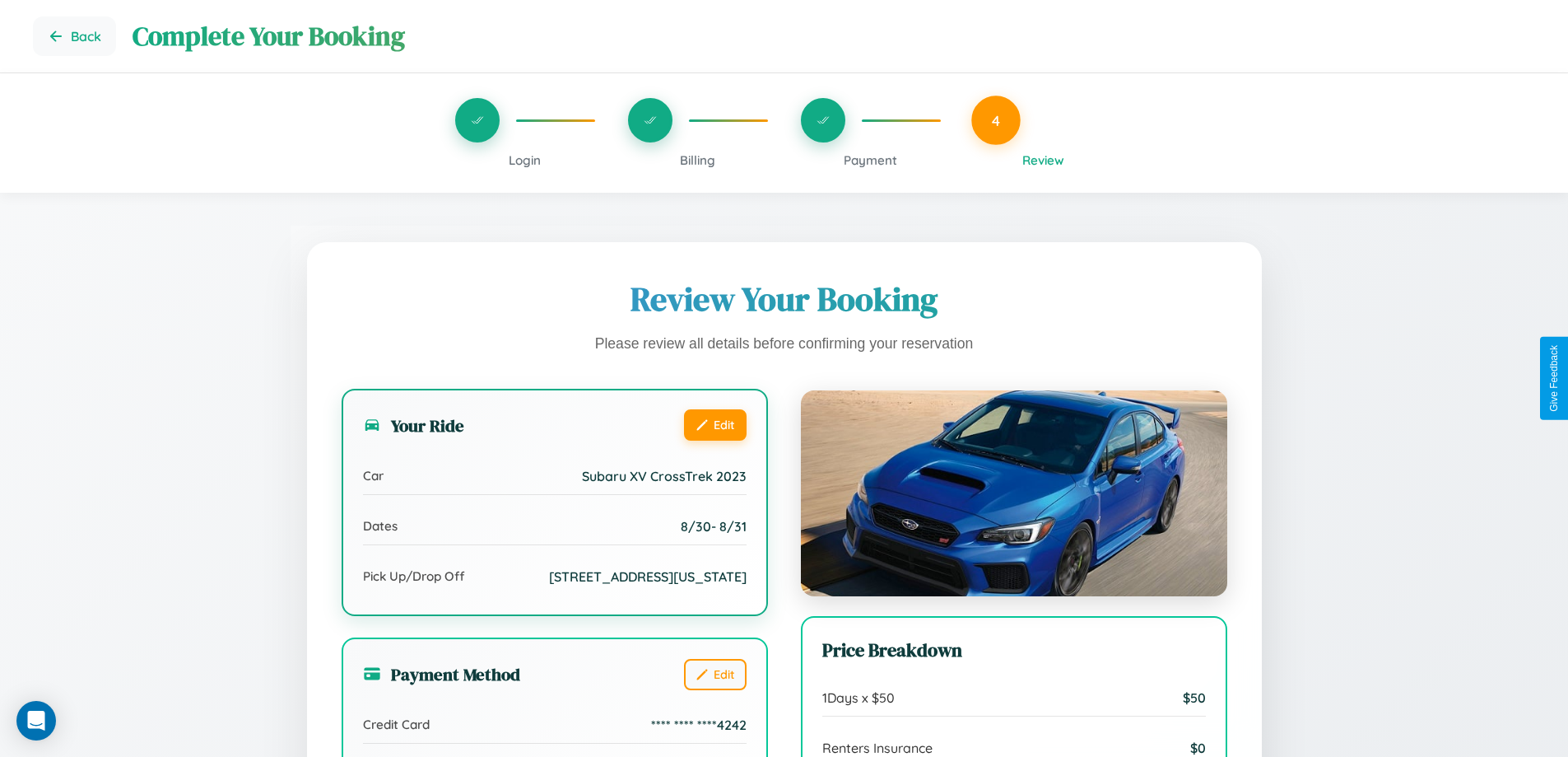
click at [715, 424] on button "Edit" at bounding box center [715, 425] width 63 height 32
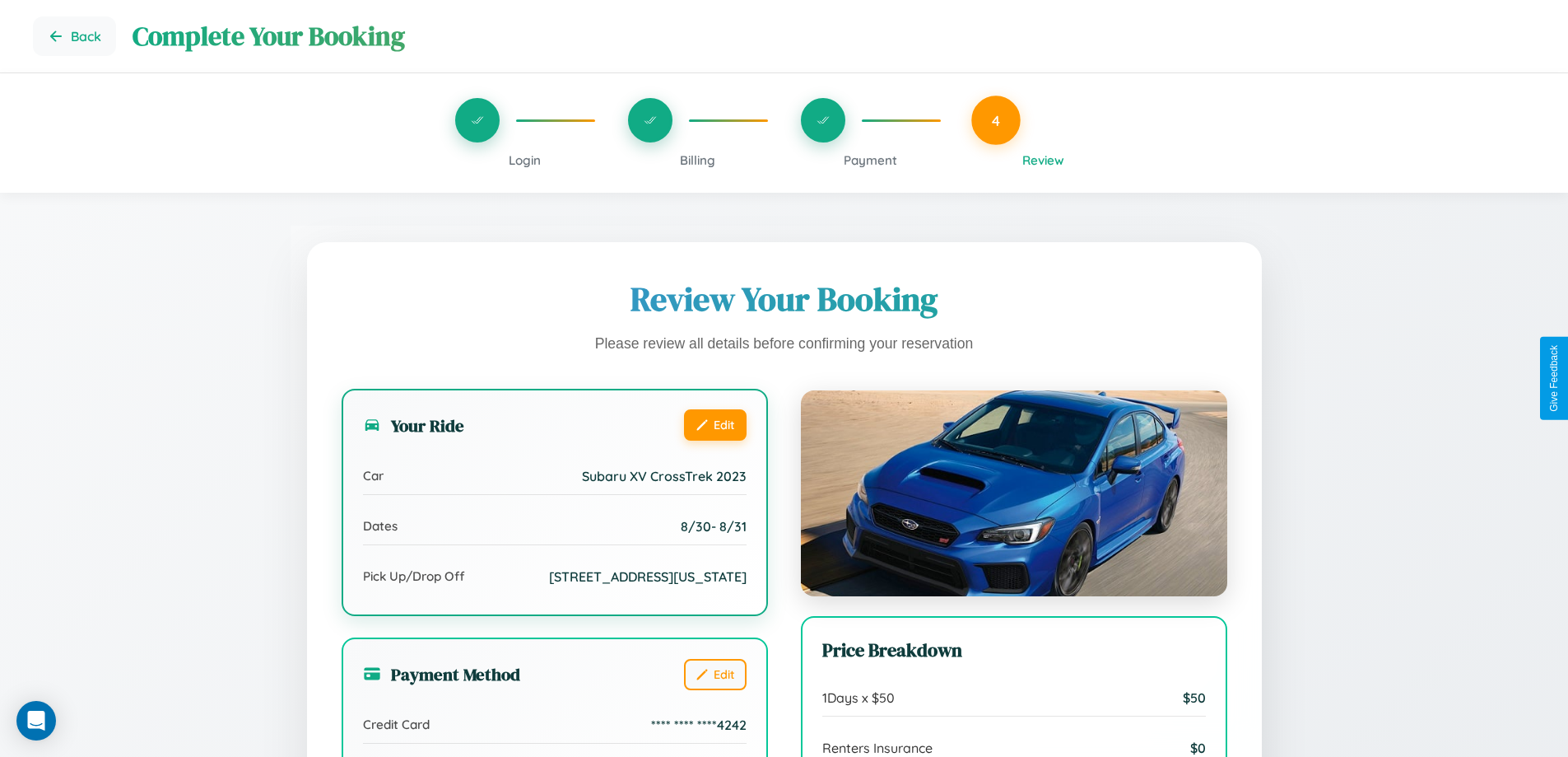
click at [715, 424] on button "Edit" at bounding box center [715, 425] width 63 height 32
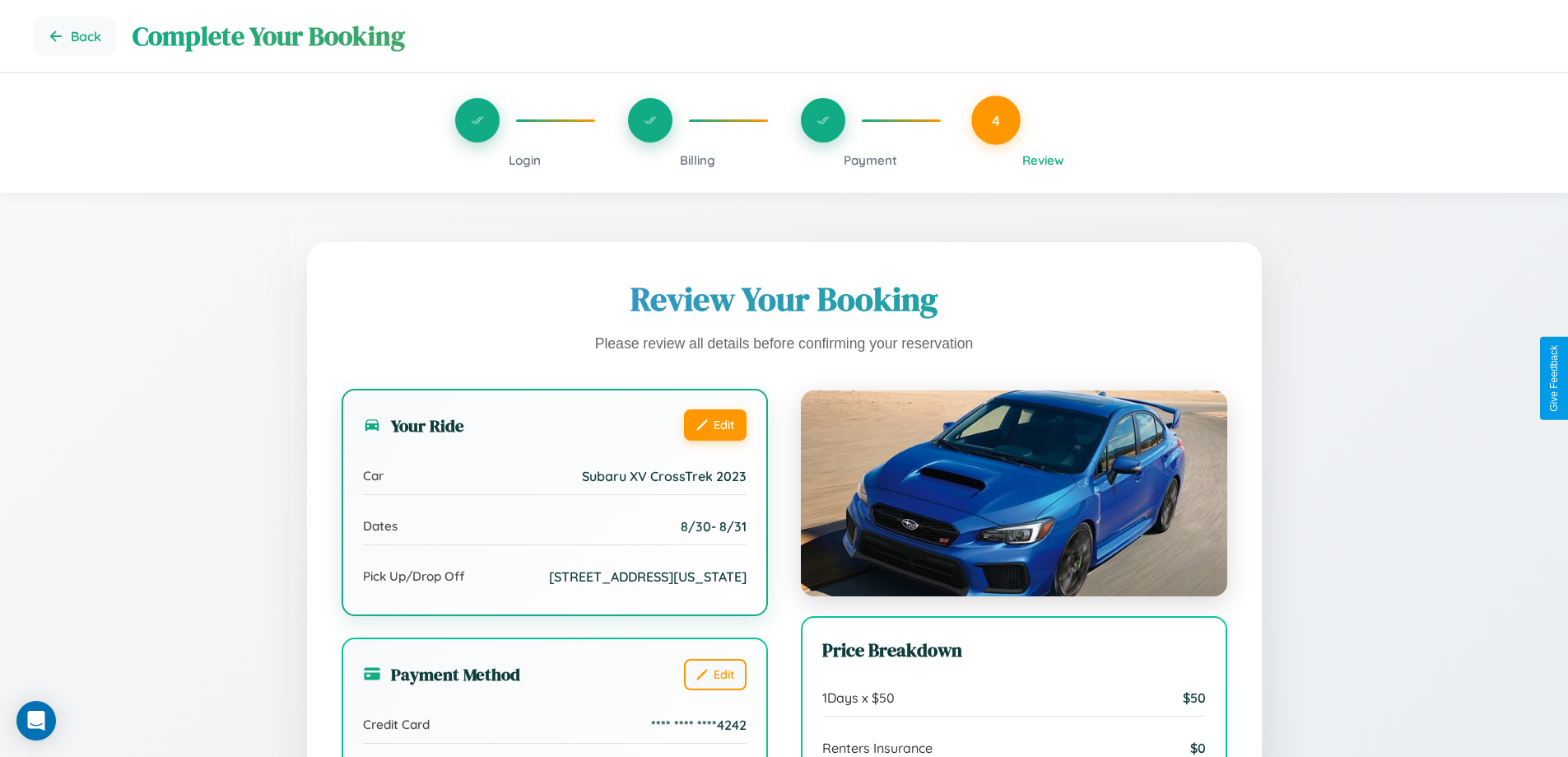
scroll to position [504, 0]
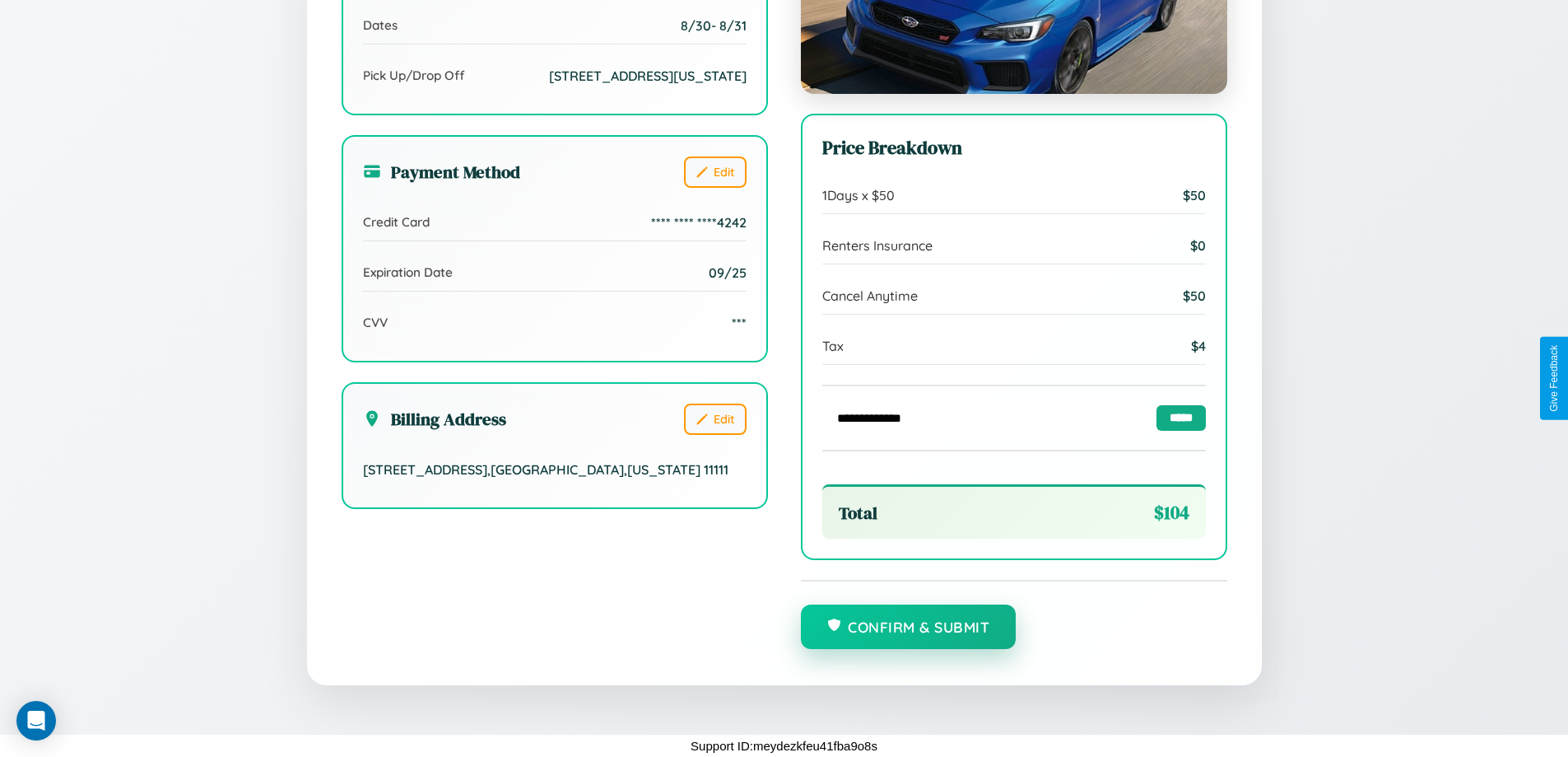
click at [908, 628] on button "Confirm & Submit" at bounding box center [909, 627] width 216 height 45
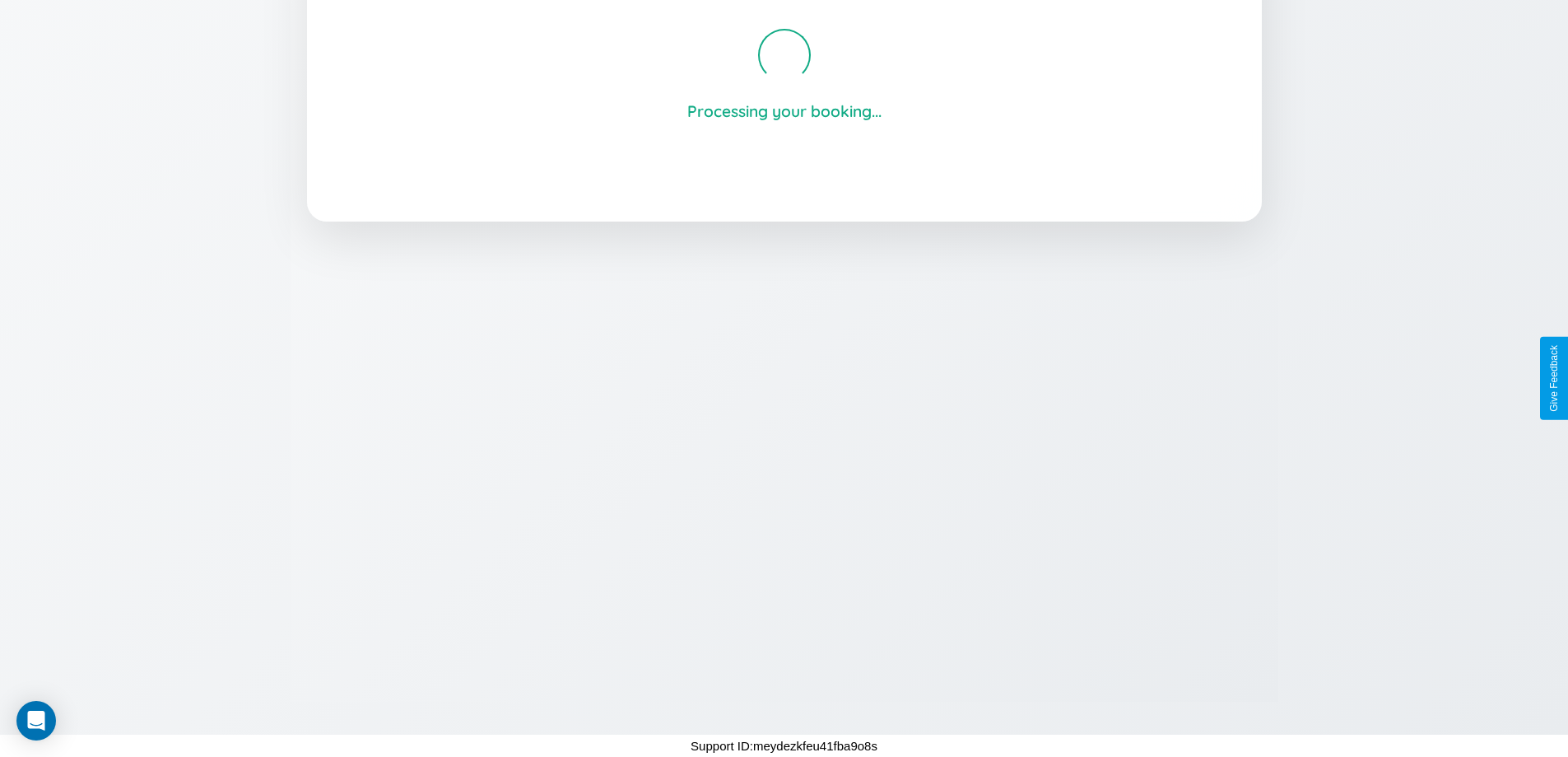
scroll to position [314, 0]
